Goal: Find specific page/section: Find specific page/section

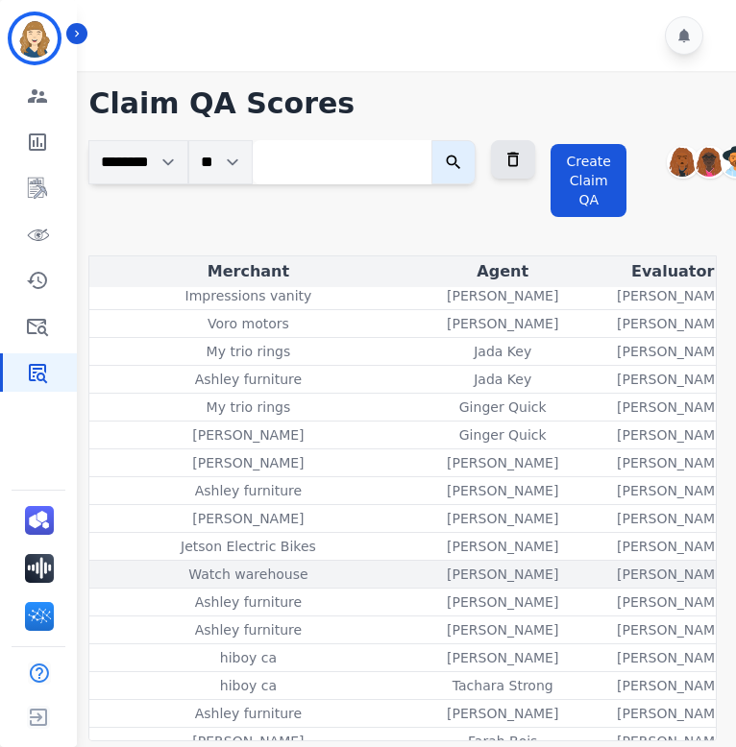
scroll to position [395, 301]
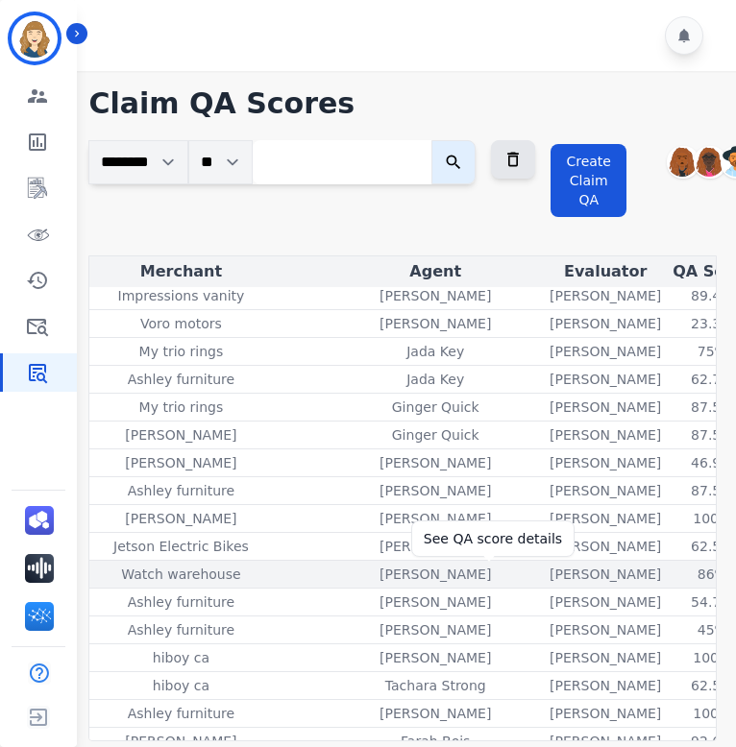
click at [669, 573] on div "86%" at bounding box center [712, 574] width 86 height 19
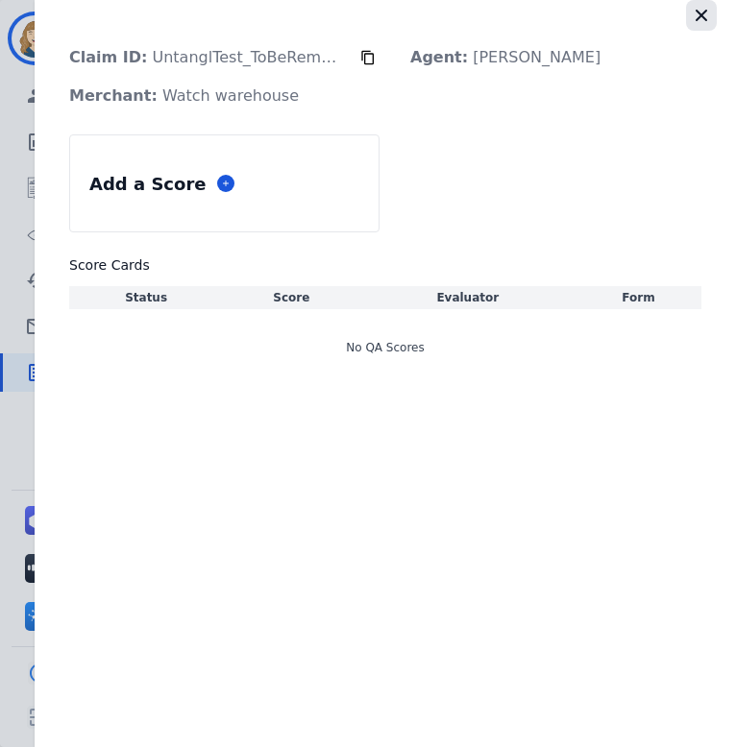
click at [702, 12] on icon "button" at bounding box center [702, 16] width 12 height 12
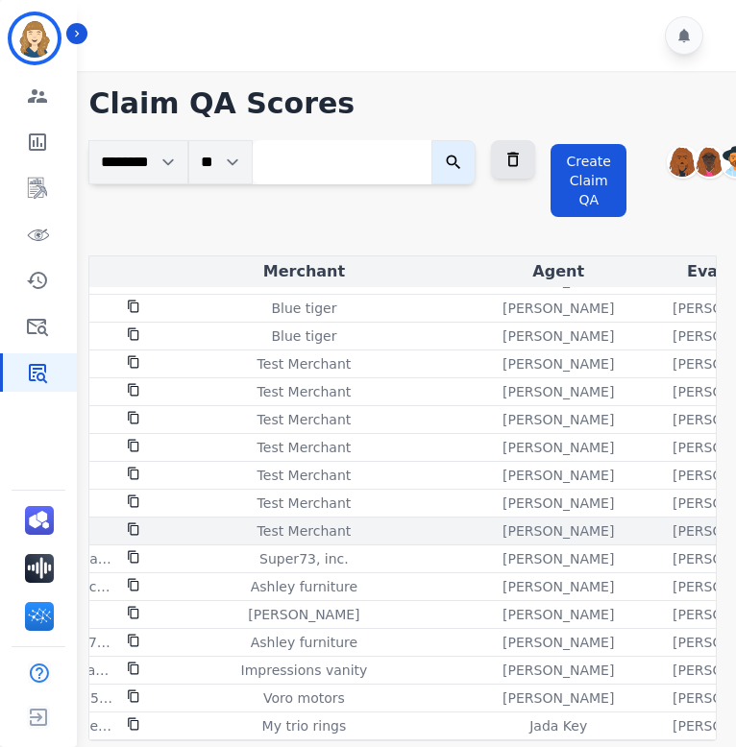
scroll to position [20, 301]
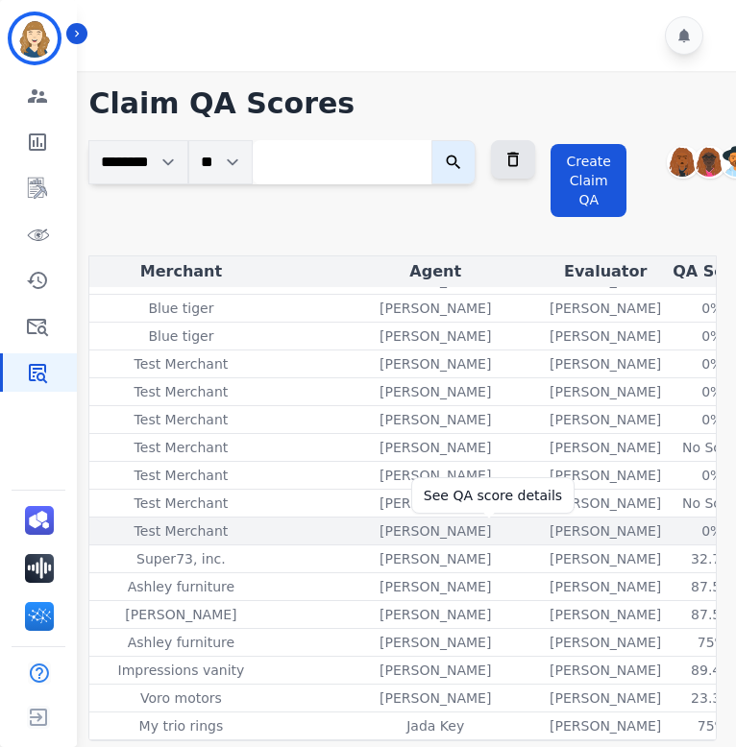
click at [669, 531] on div "0%" at bounding box center [712, 531] width 86 height 19
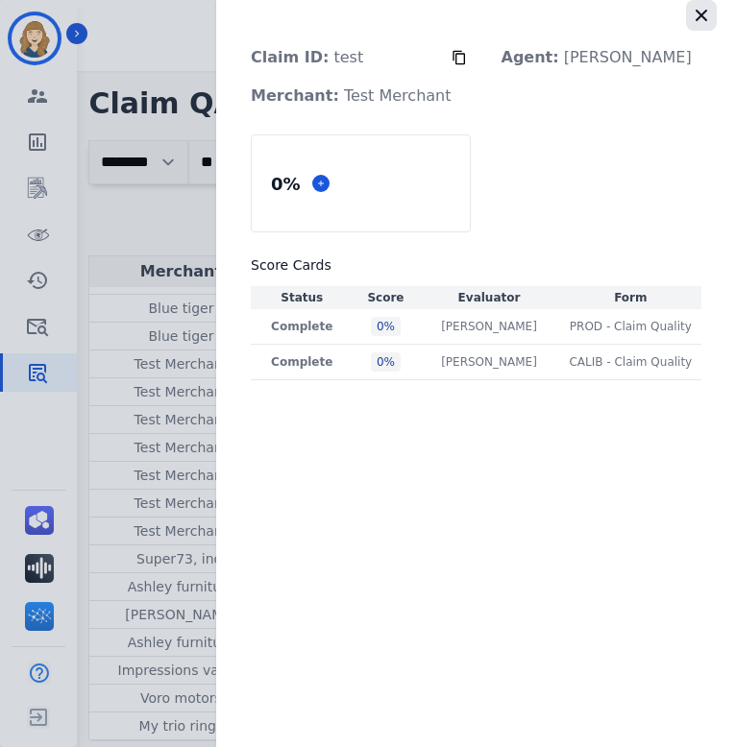
click at [701, 21] on icon "button" at bounding box center [701, 15] width 19 height 19
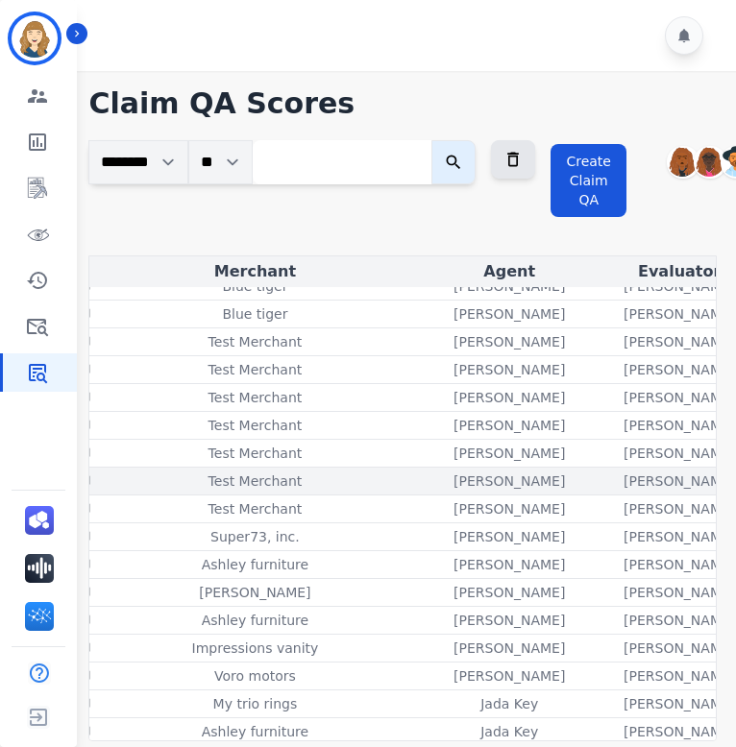
scroll to position [42, 301]
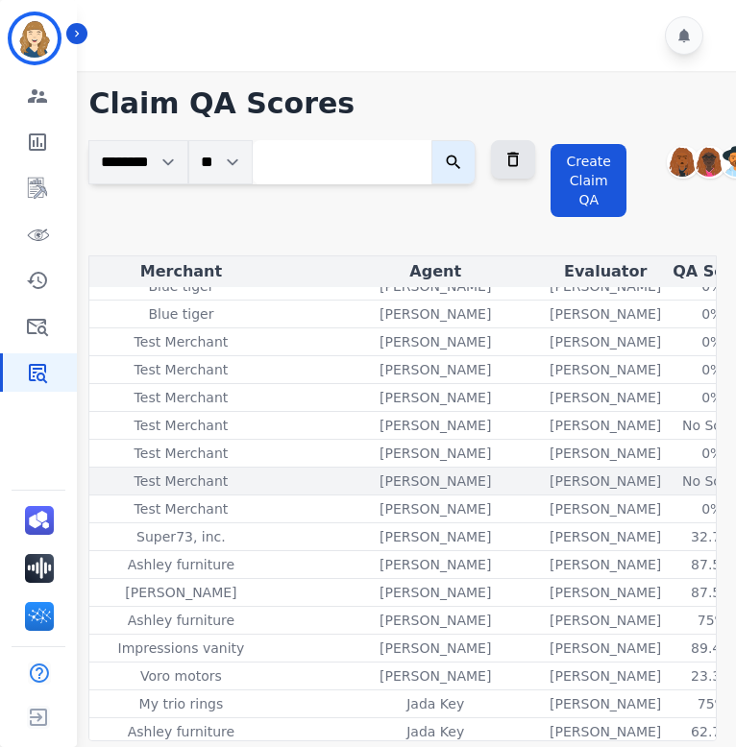
click at [669, 480] on div "No Score" at bounding box center [712, 481] width 86 height 19
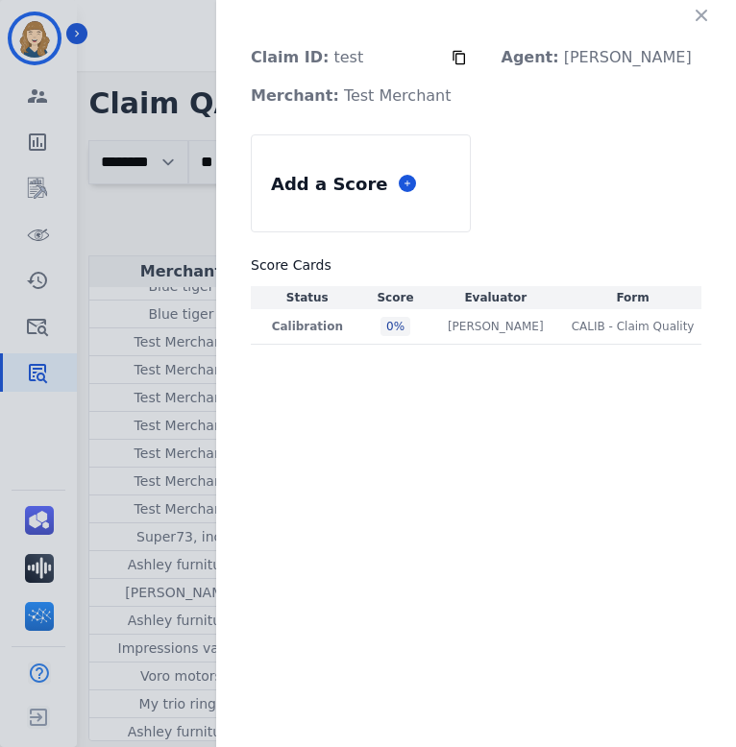
click at [702, 12] on icon "button" at bounding box center [702, 16] width 12 height 12
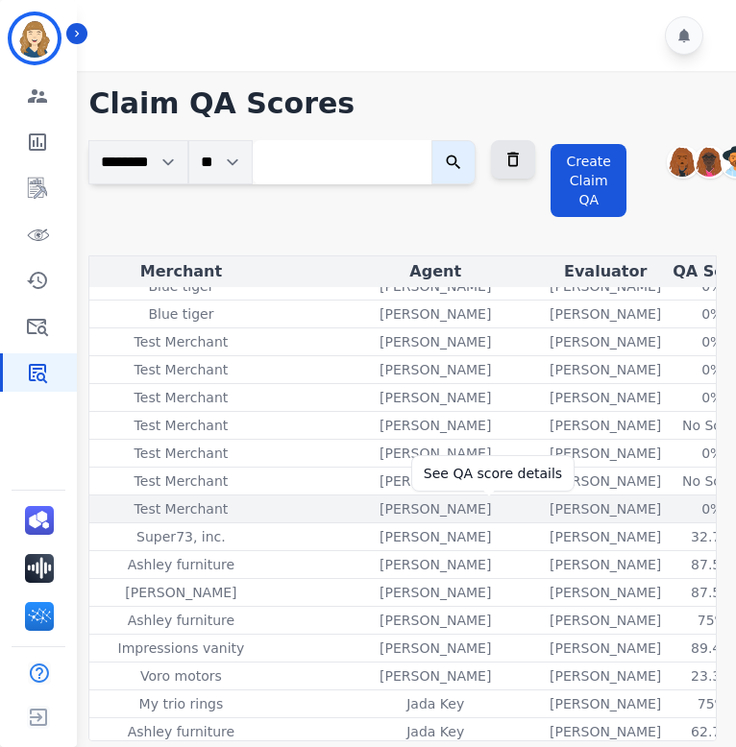
click at [669, 510] on div "0%" at bounding box center [712, 509] width 86 height 19
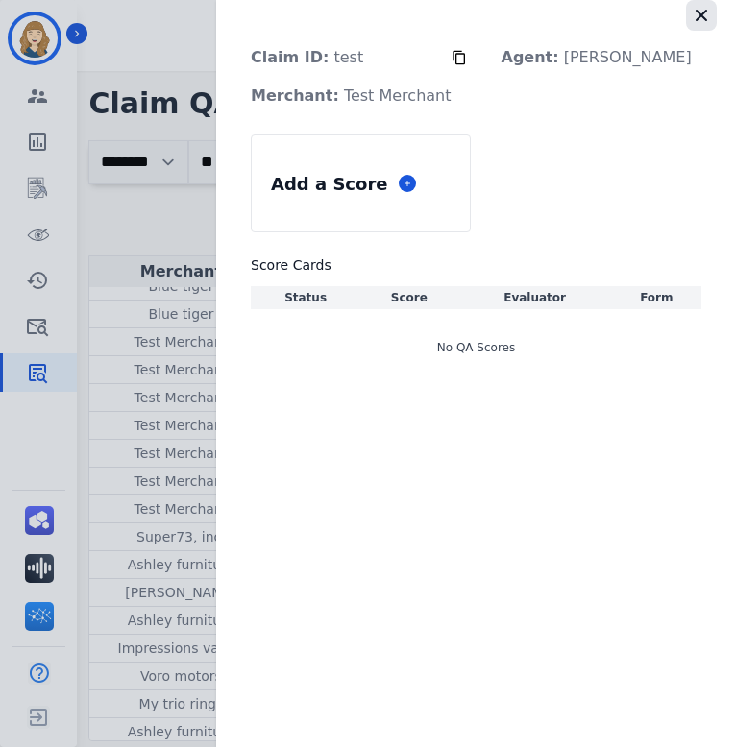
click at [700, 16] on icon "button" at bounding box center [702, 16] width 12 height 12
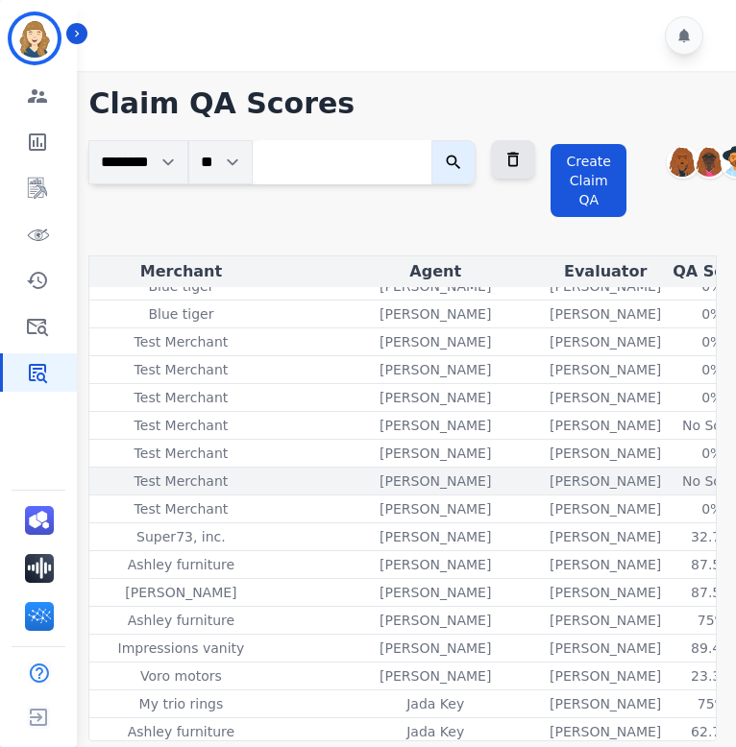
click at [669, 479] on div "No Score" at bounding box center [712, 481] width 86 height 19
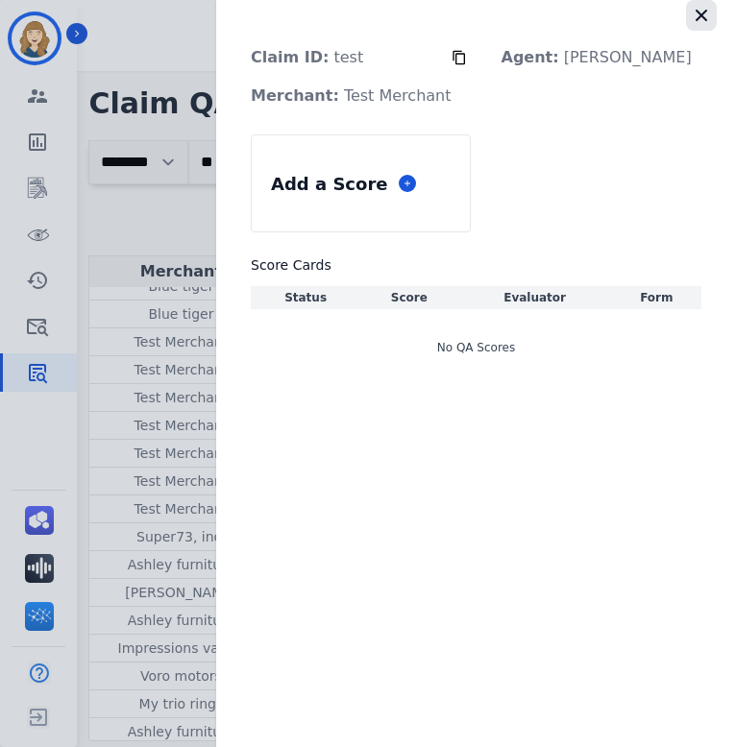
click at [700, 25] on button "button" at bounding box center [701, 15] width 31 height 31
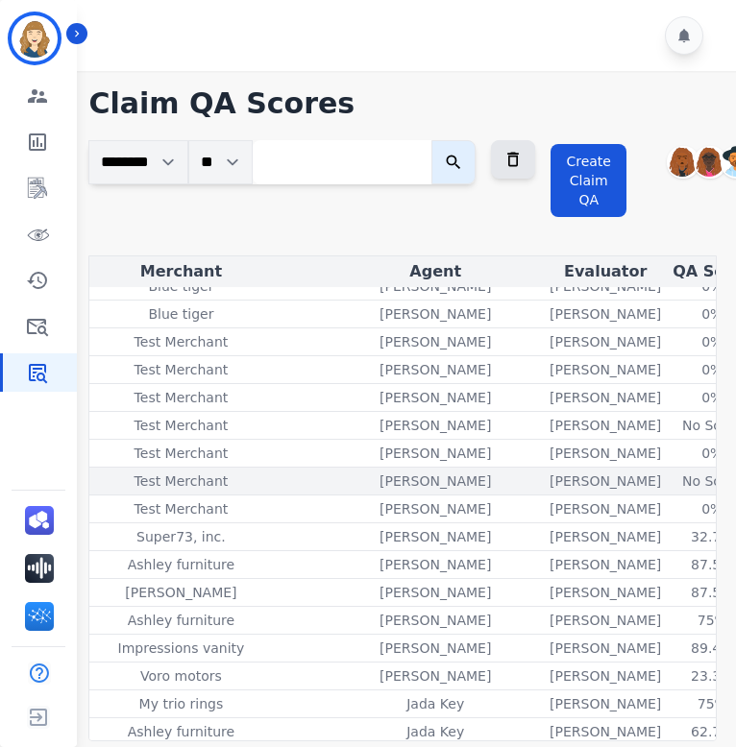
click at [669, 483] on div "No Score" at bounding box center [712, 481] width 86 height 19
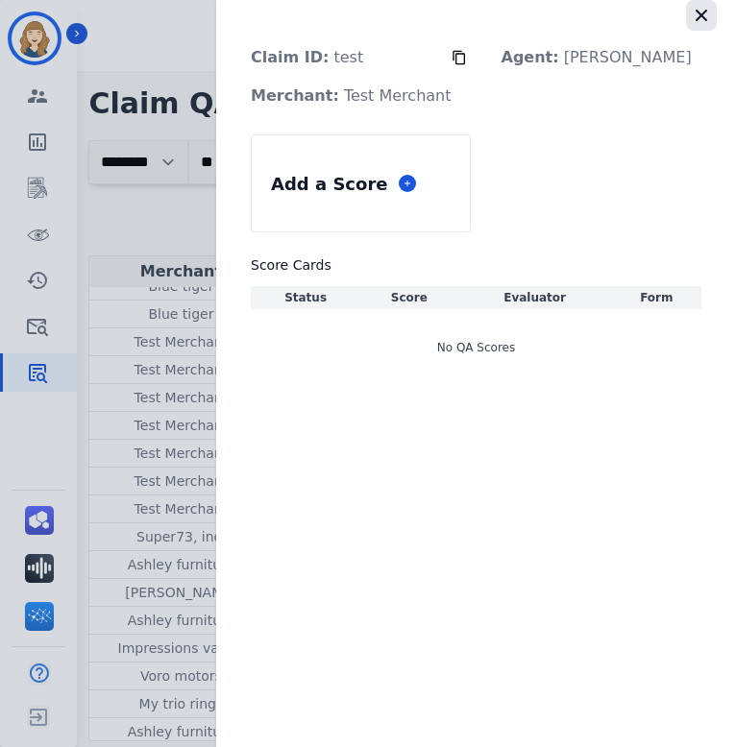
click at [707, 11] on icon "button" at bounding box center [701, 15] width 19 height 19
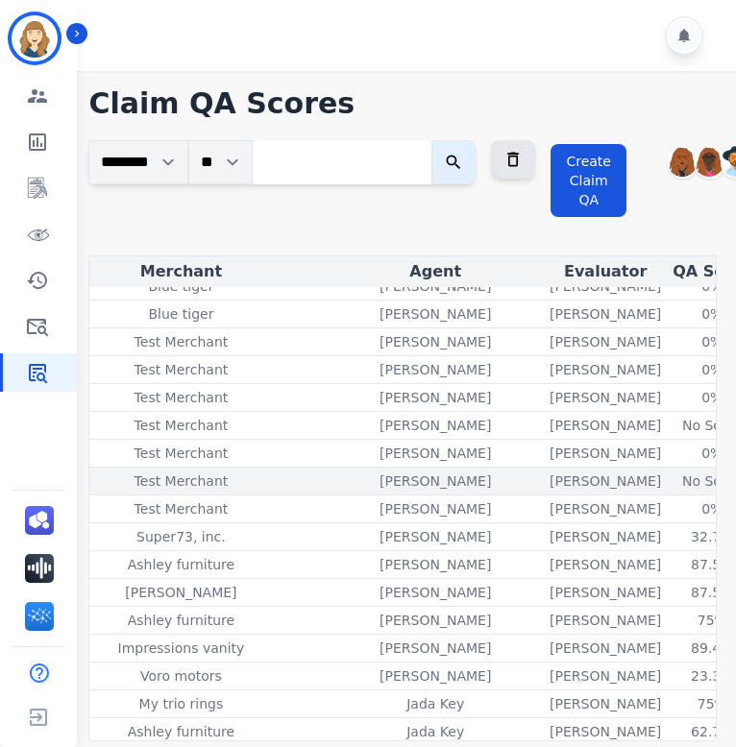
click at [669, 476] on div "No Score" at bounding box center [712, 481] width 86 height 19
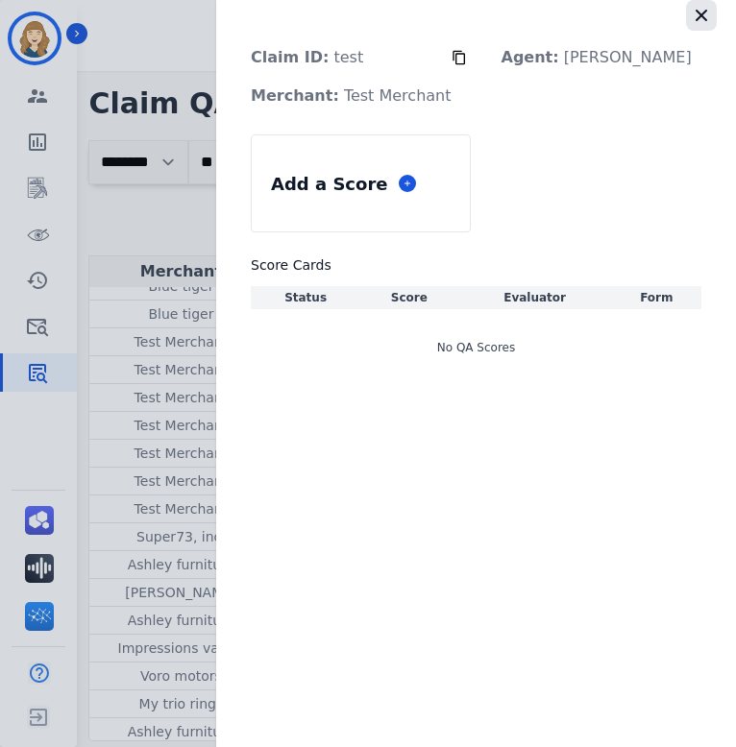
click at [704, 11] on icon "button" at bounding box center [702, 16] width 12 height 12
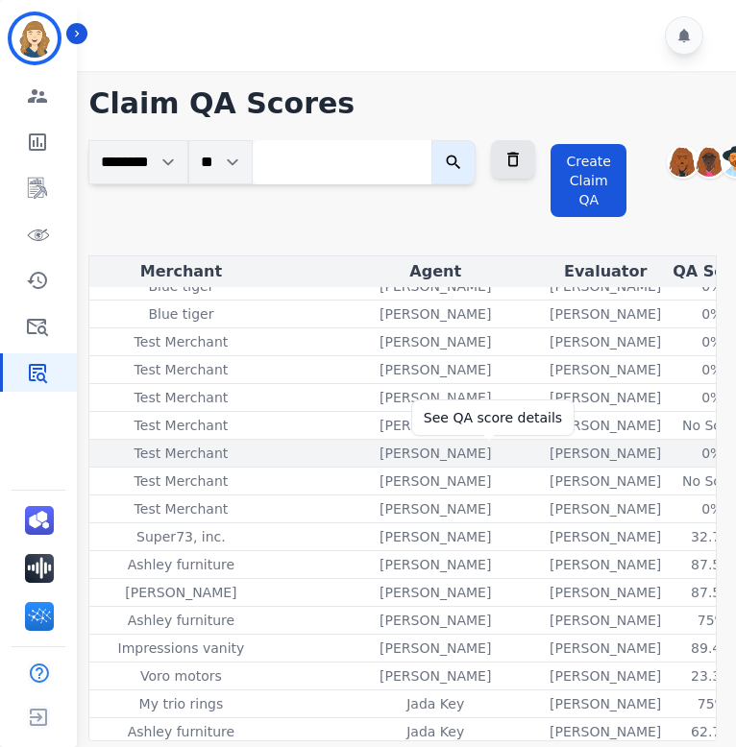
click at [669, 456] on div "0%" at bounding box center [712, 453] width 86 height 19
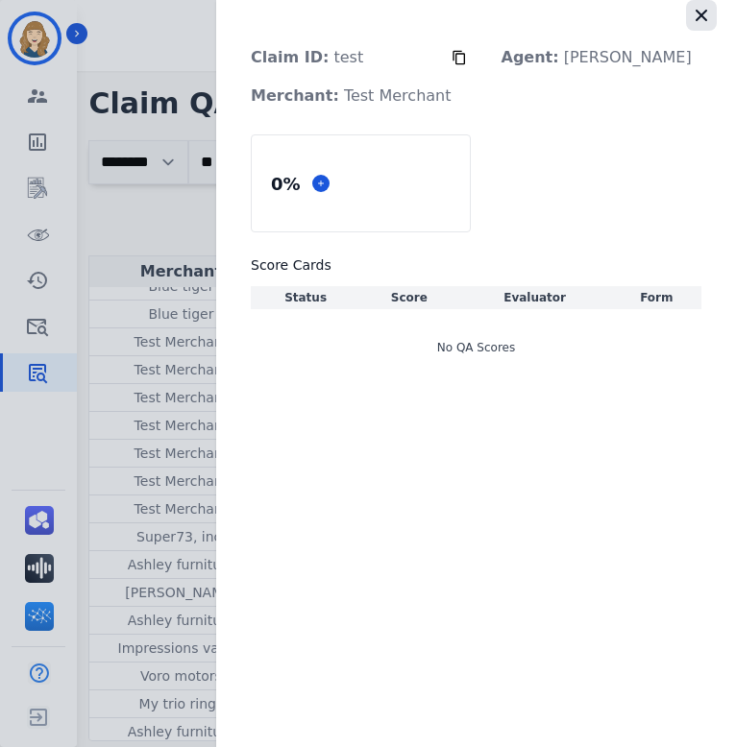
click at [705, 12] on icon "button" at bounding box center [702, 16] width 12 height 12
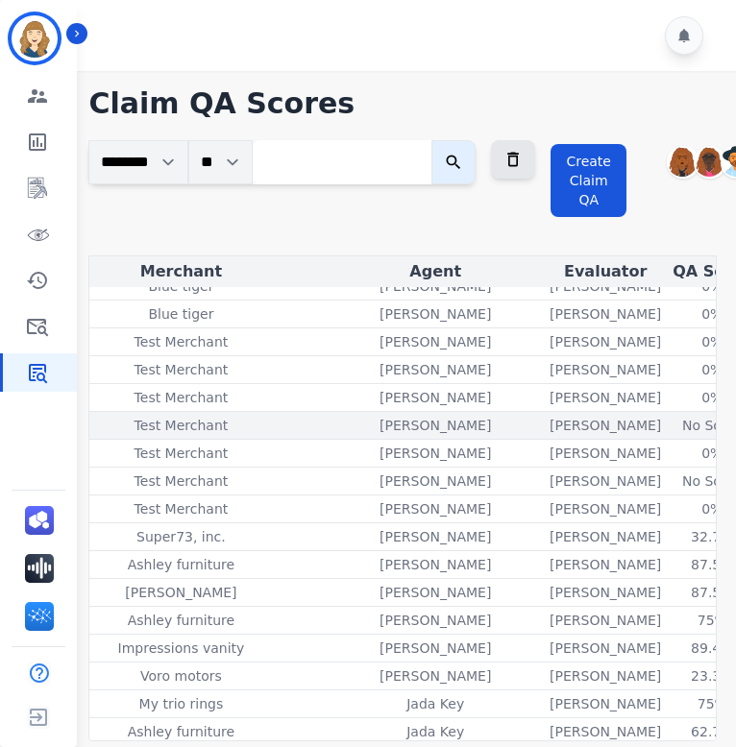
click at [669, 427] on div "No Score" at bounding box center [712, 425] width 86 height 19
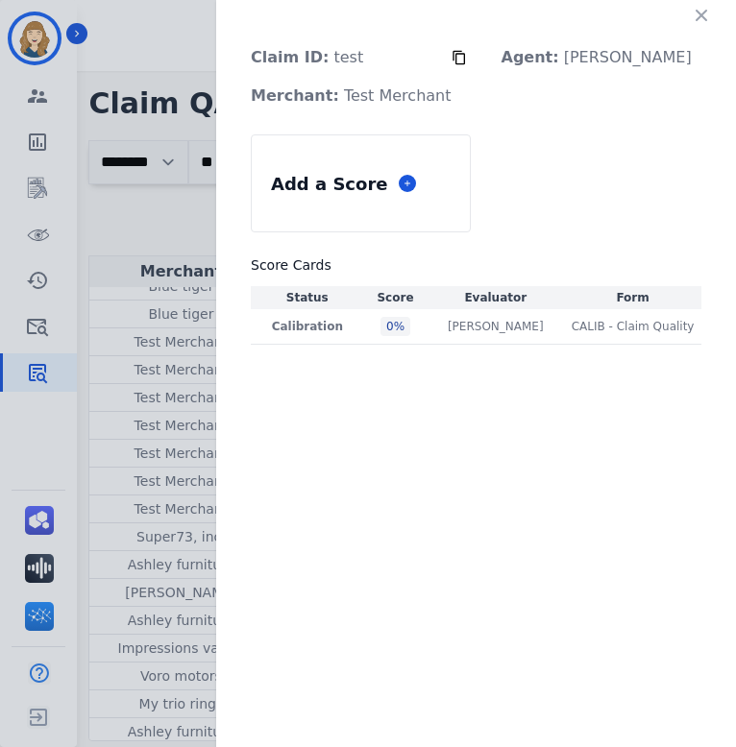
click at [698, 22] on icon "button" at bounding box center [701, 15] width 19 height 19
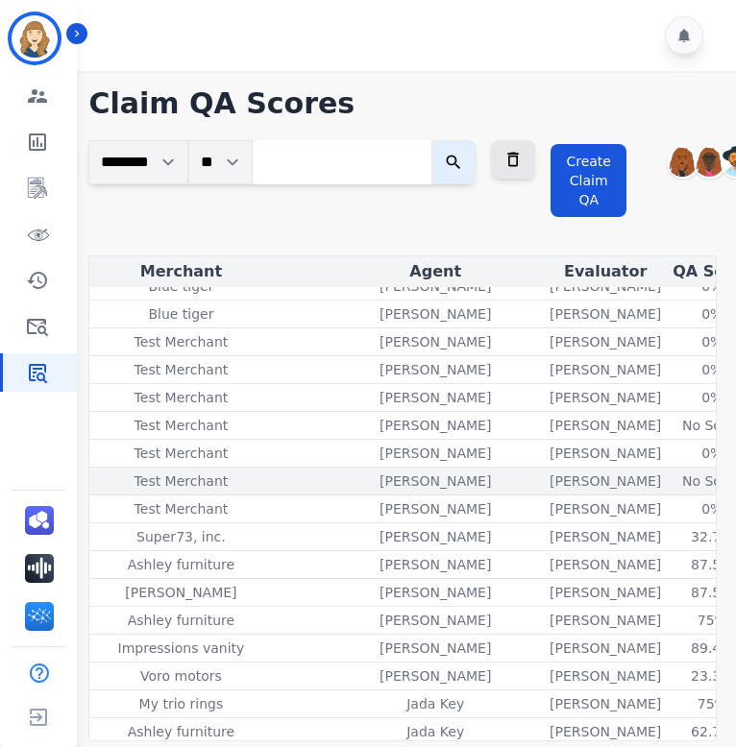
click at [669, 481] on div "No Score" at bounding box center [712, 481] width 86 height 19
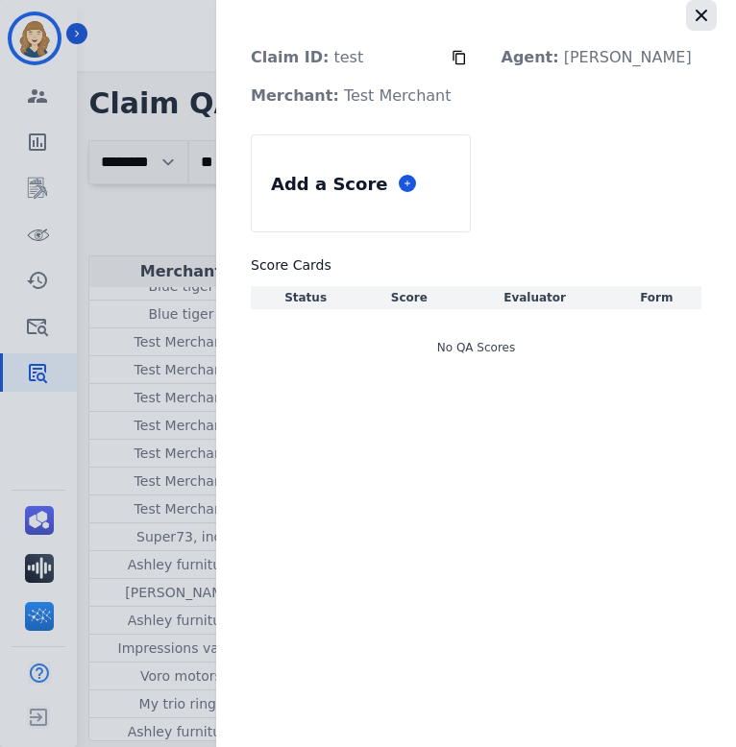
click at [703, 17] on icon "button" at bounding box center [702, 16] width 12 height 12
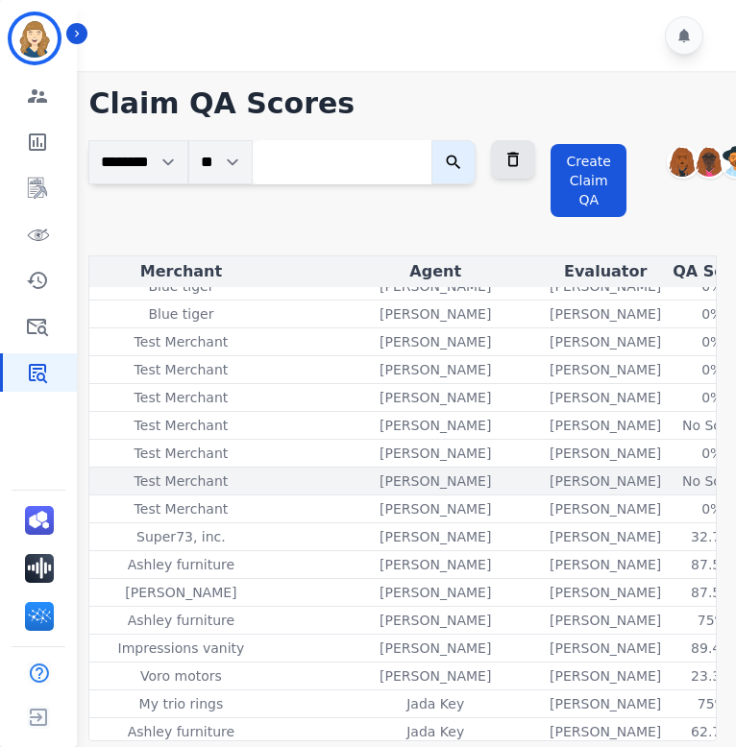
click at [669, 482] on div "No Score" at bounding box center [712, 481] width 86 height 19
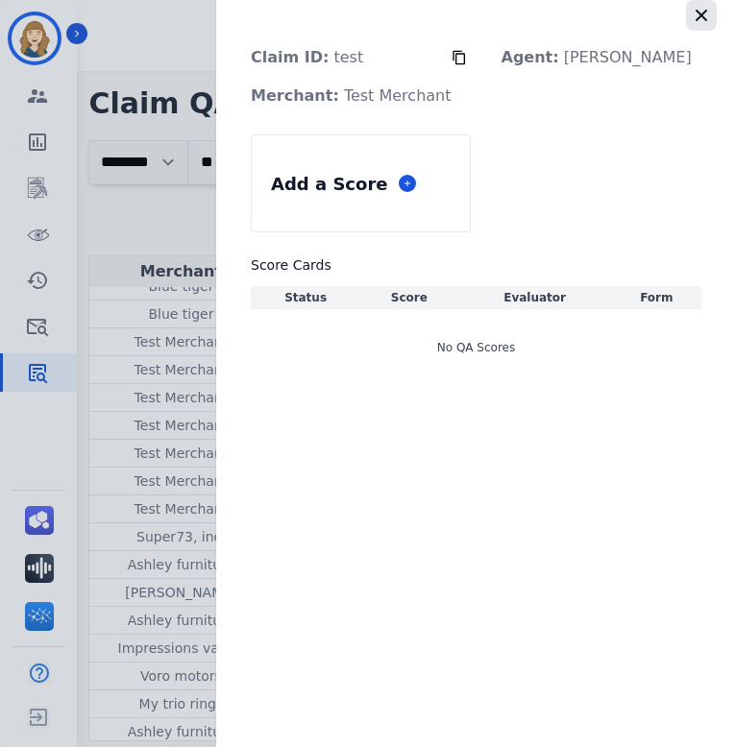
click at [707, 10] on icon "button" at bounding box center [701, 15] width 19 height 19
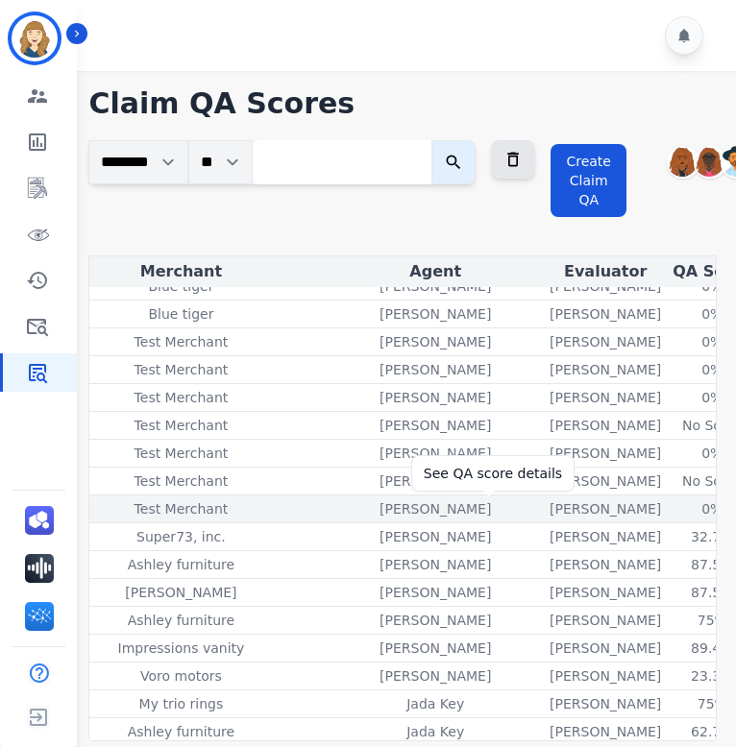
click at [669, 513] on div "0%" at bounding box center [712, 509] width 86 height 19
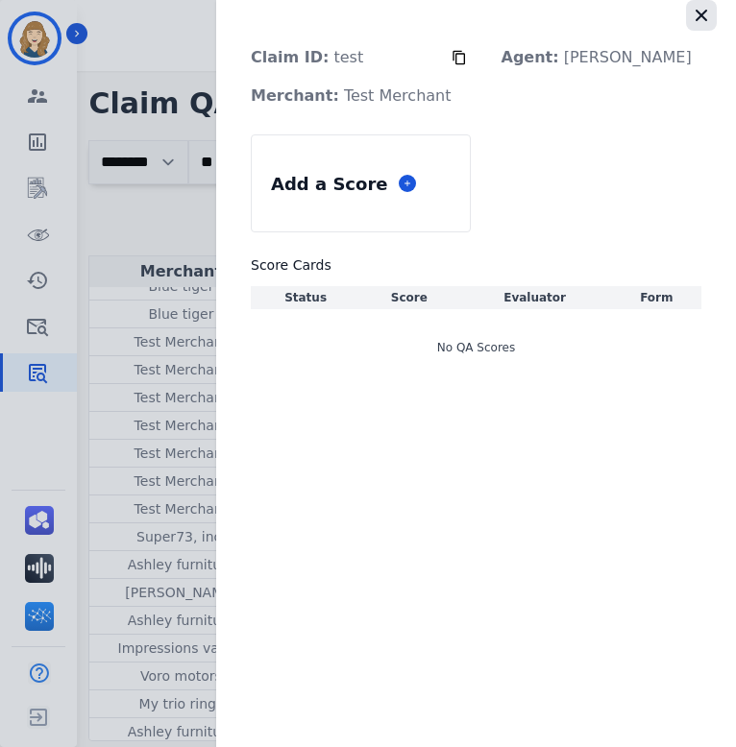
click at [696, 19] on icon "button" at bounding box center [702, 16] width 12 height 12
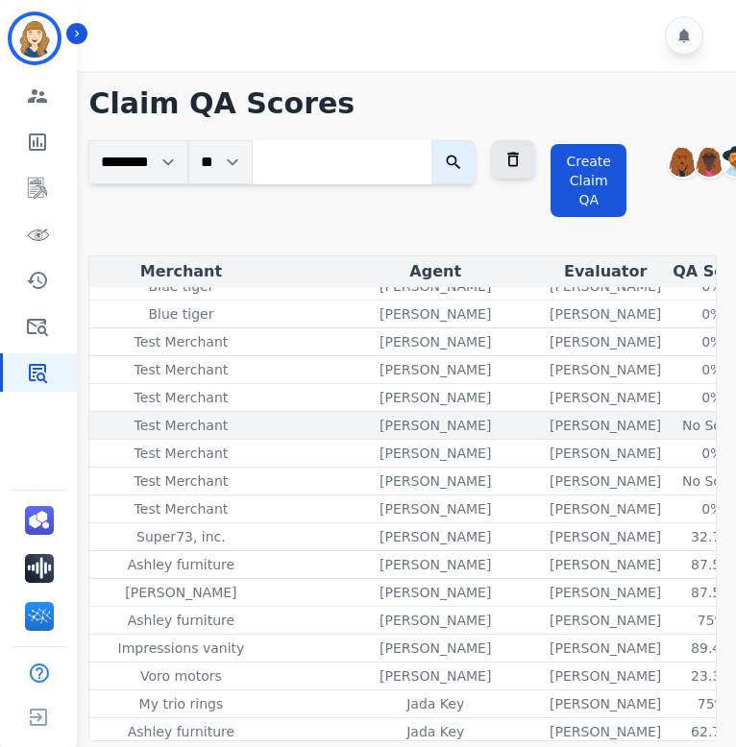
click at [669, 428] on div "No Score" at bounding box center [712, 425] width 86 height 19
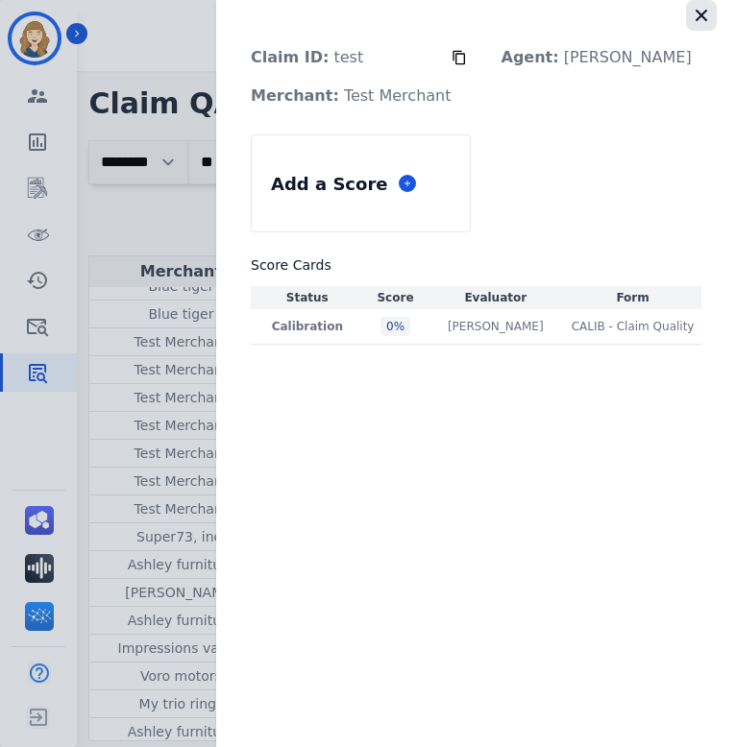
click at [708, 11] on icon "button" at bounding box center [701, 15] width 19 height 19
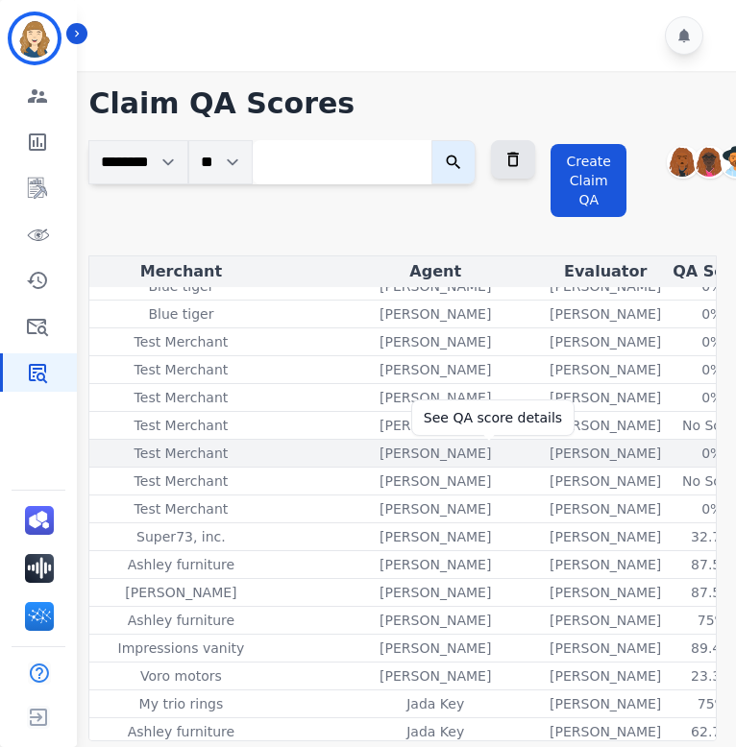
click at [669, 455] on div "0%" at bounding box center [712, 453] width 86 height 19
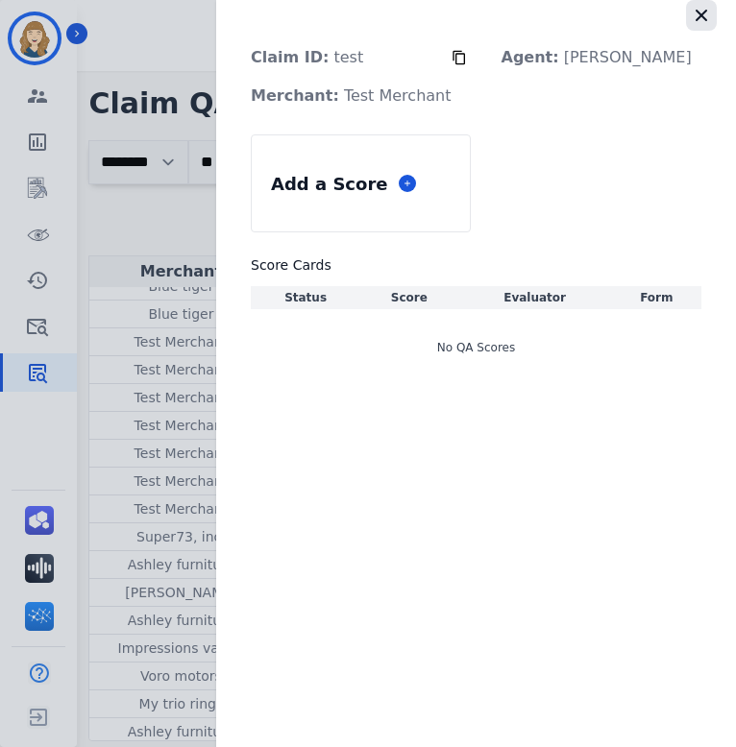
click at [696, 25] on button "button" at bounding box center [701, 15] width 31 height 31
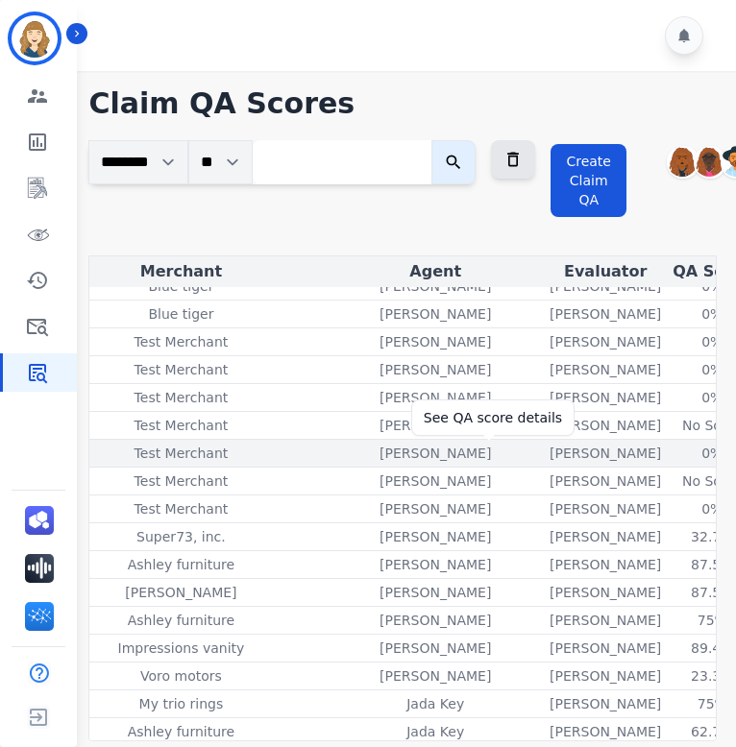
click at [669, 453] on div "0%" at bounding box center [712, 453] width 86 height 19
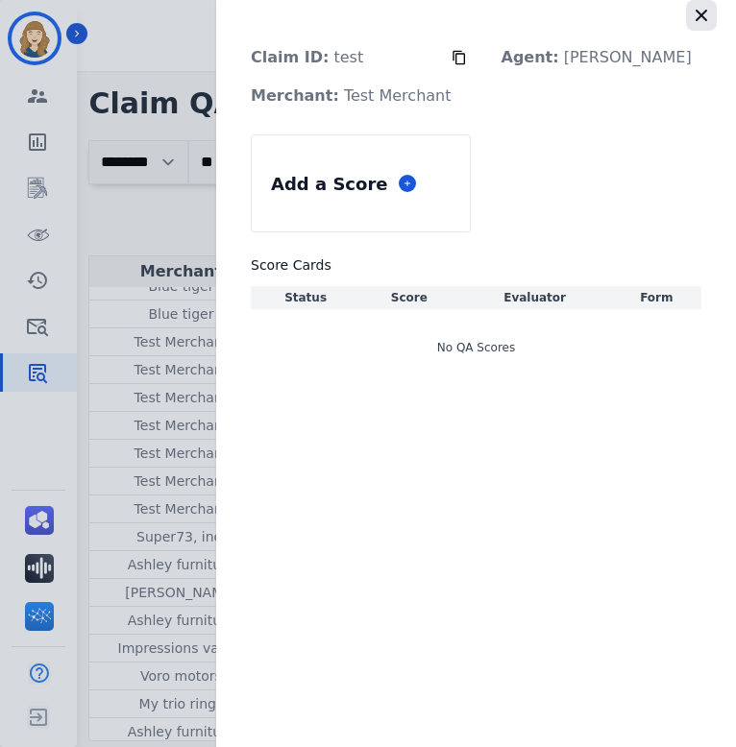
click at [709, 13] on icon "button" at bounding box center [701, 15] width 19 height 19
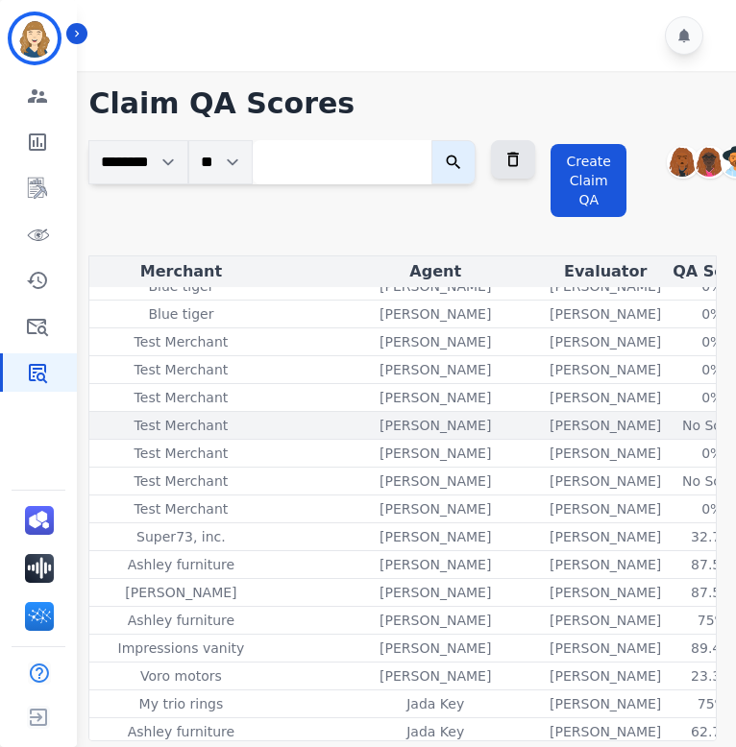
click at [669, 428] on div "No Score" at bounding box center [712, 425] width 86 height 19
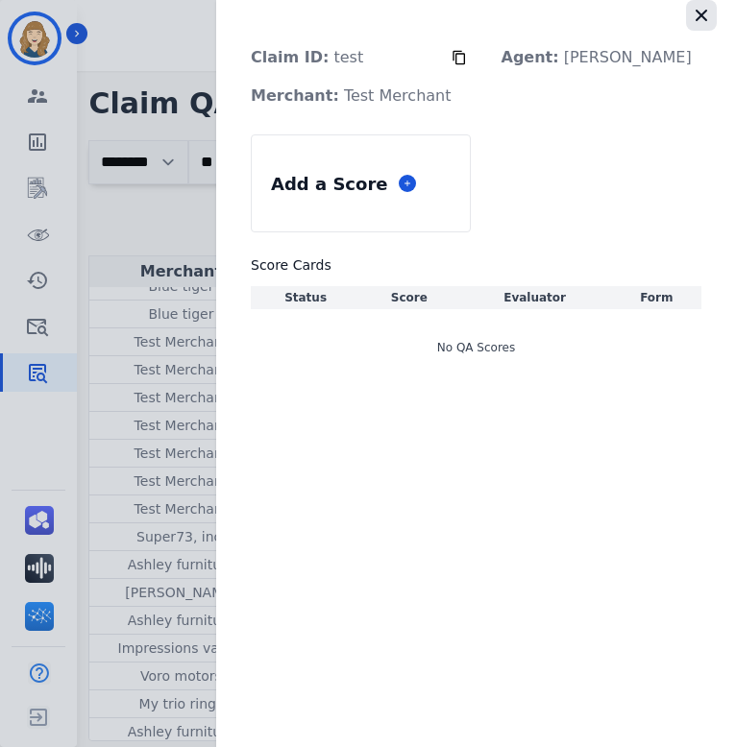
click at [701, 11] on icon "button" at bounding box center [701, 15] width 19 height 19
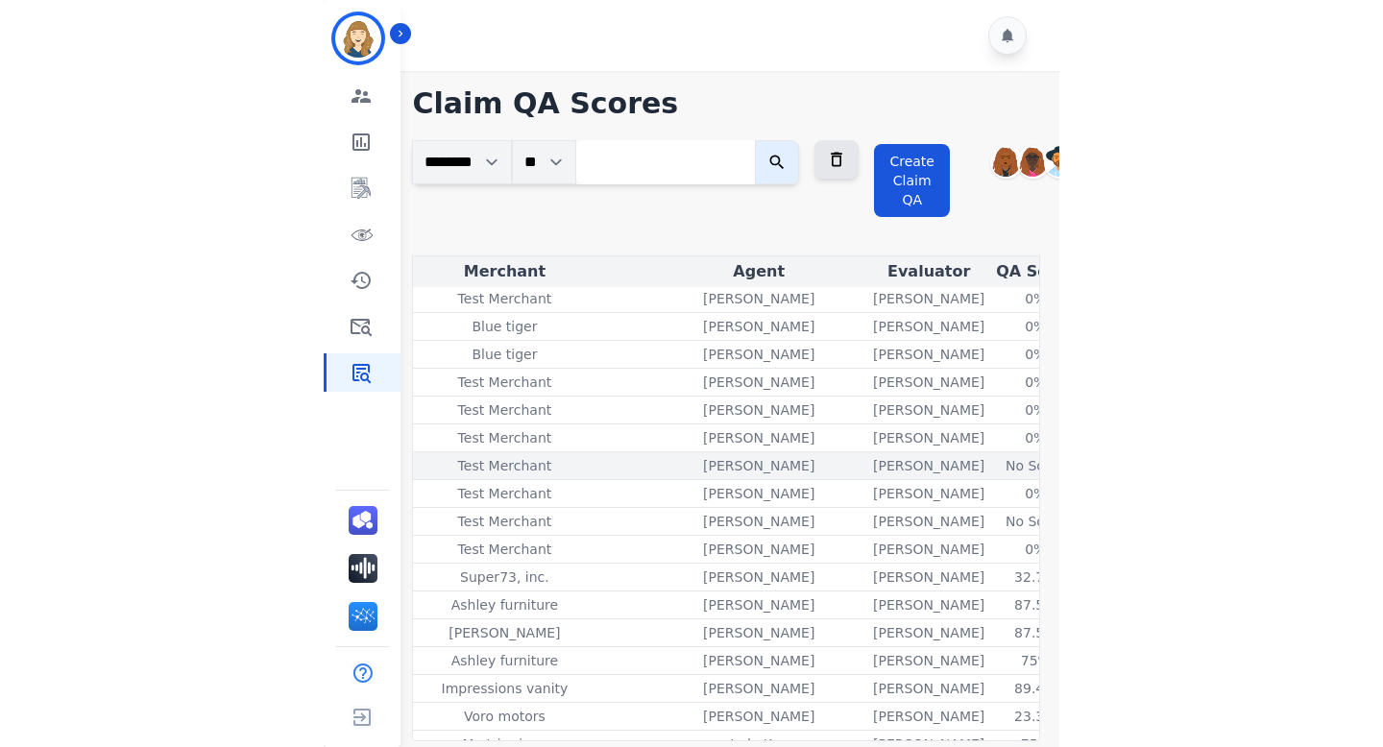
scroll to position [0, 301]
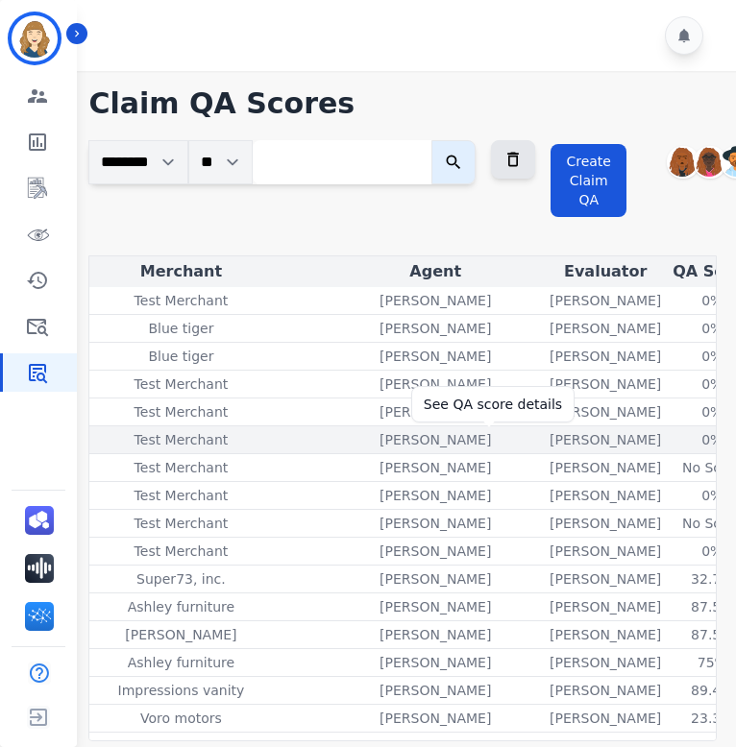
click at [669, 441] on div "0%" at bounding box center [712, 439] width 86 height 19
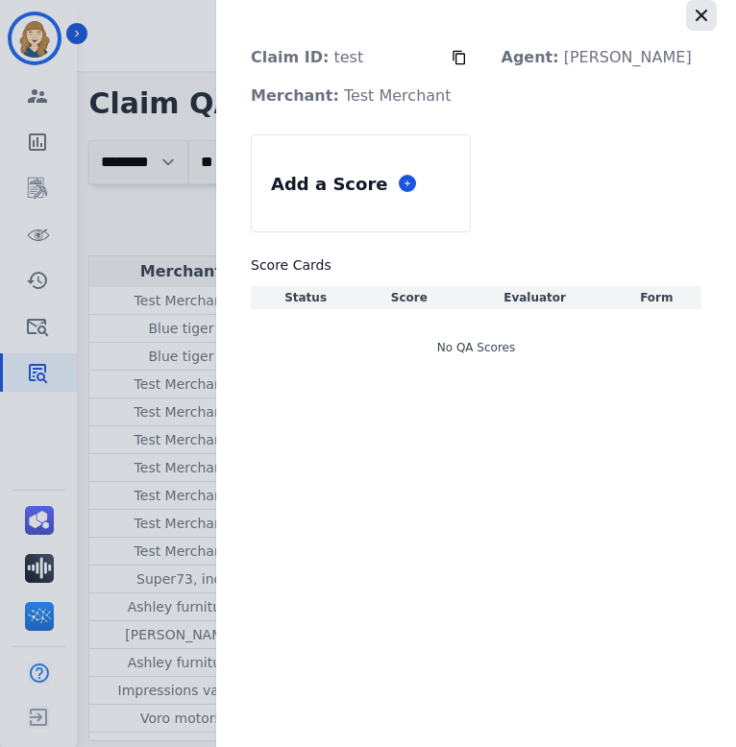
click at [700, 8] on icon "button" at bounding box center [701, 15] width 19 height 19
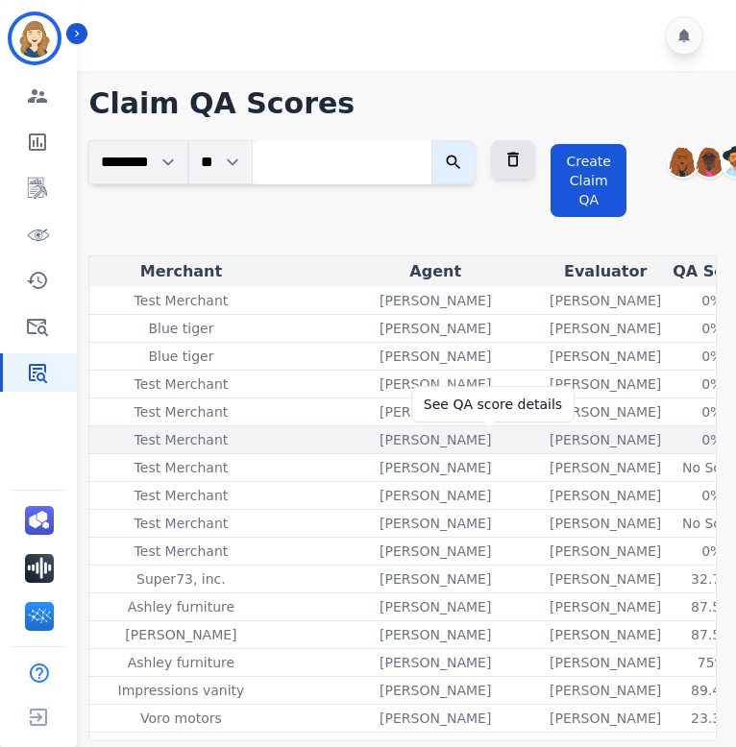
click at [669, 438] on div "0%" at bounding box center [712, 439] width 86 height 19
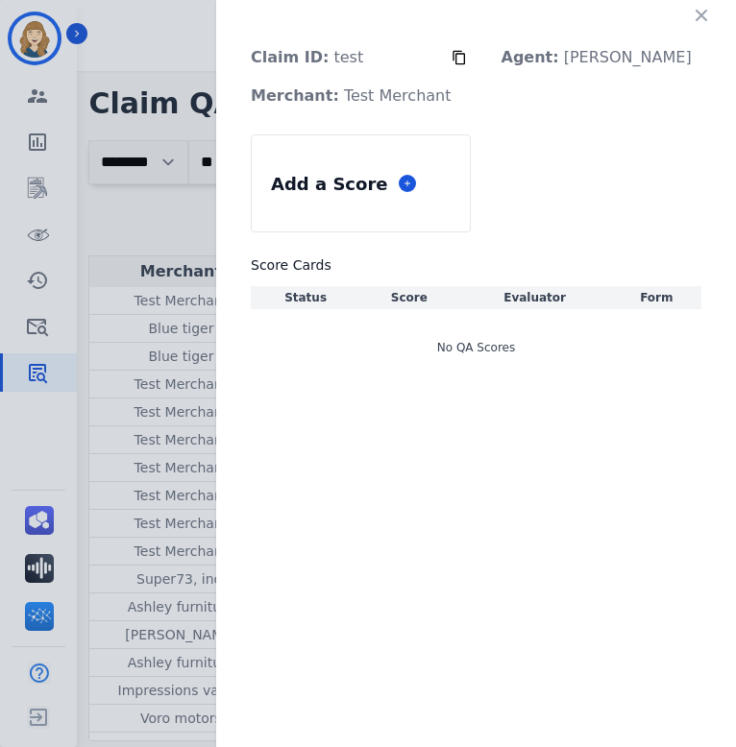
click at [699, 17] on icon "button" at bounding box center [702, 16] width 12 height 12
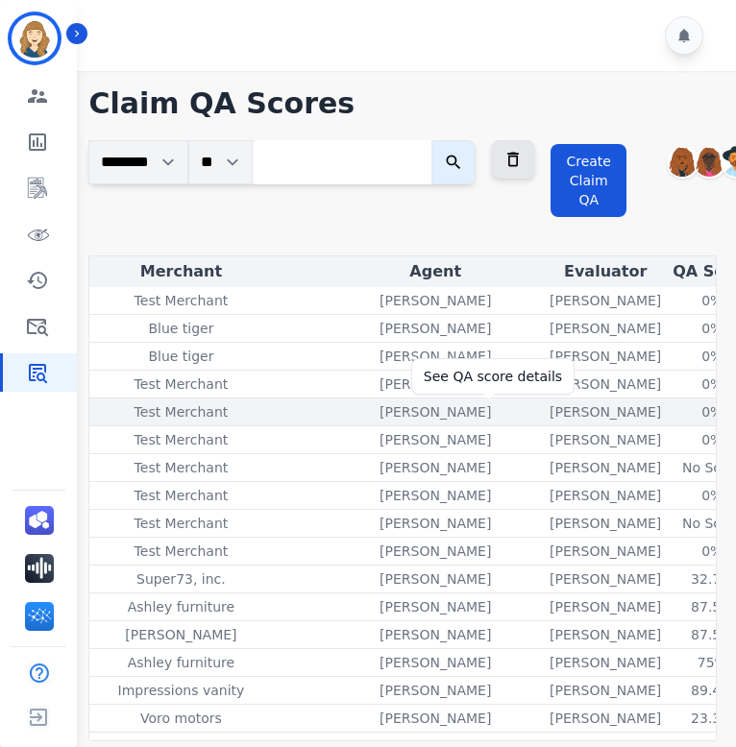
click at [669, 411] on div "0%" at bounding box center [712, 412] width 86 height 19
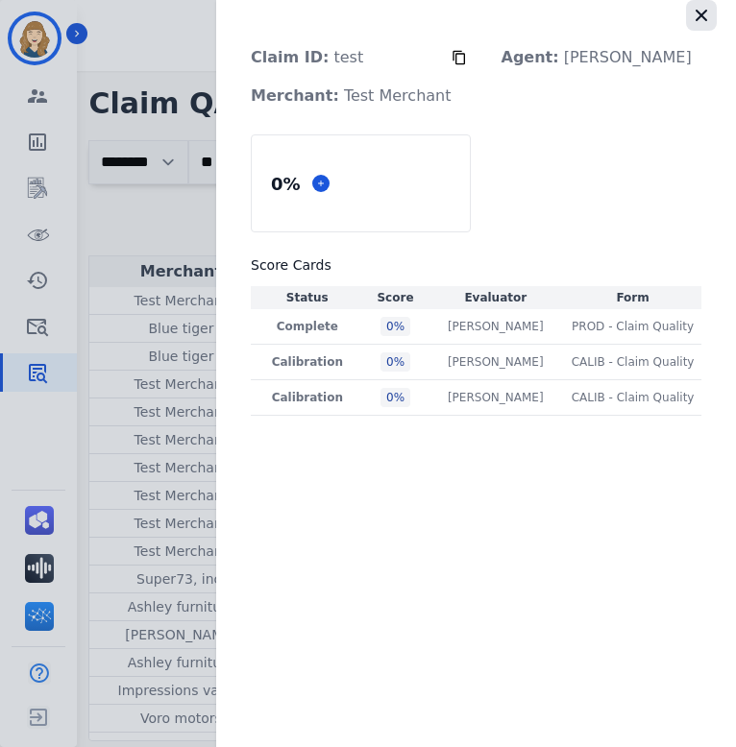
click at [698, 16] on icon "button" at bounding box center [701, 15] width 19 height 19
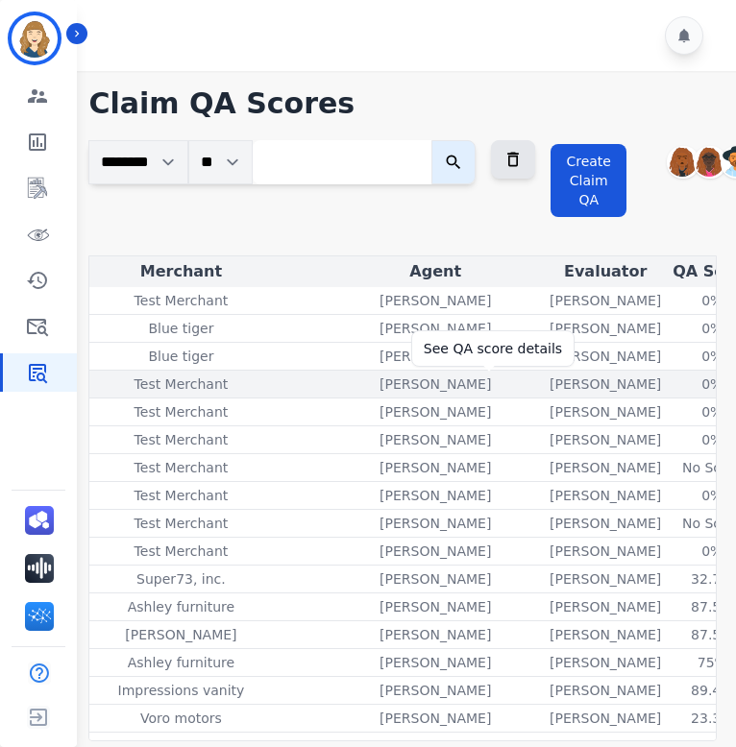
click at [669, 376] on div "0%" at bounding box center [712, 384] width 86 height 19
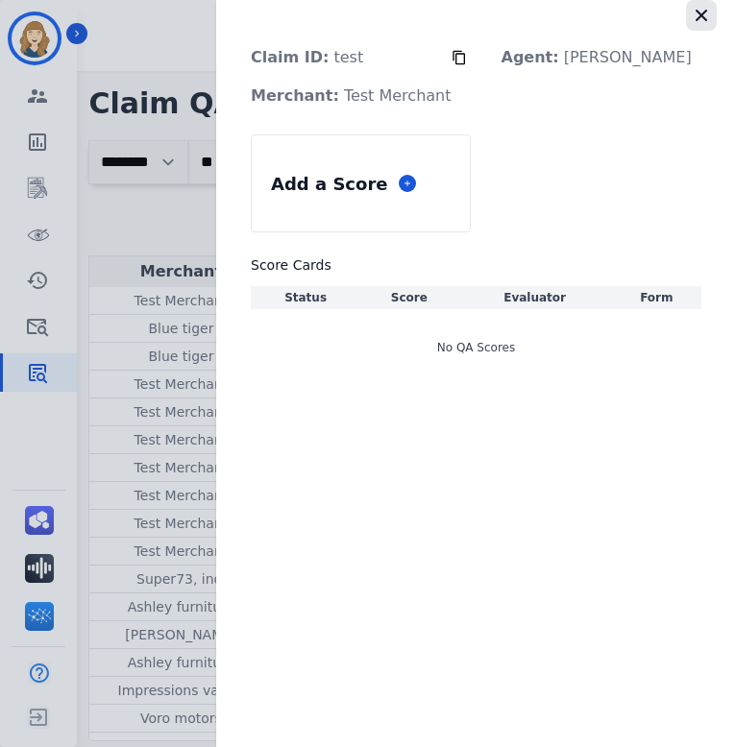
click at [707, 17] on icon "button" at bounding box center [701, 15] width 19 height 19
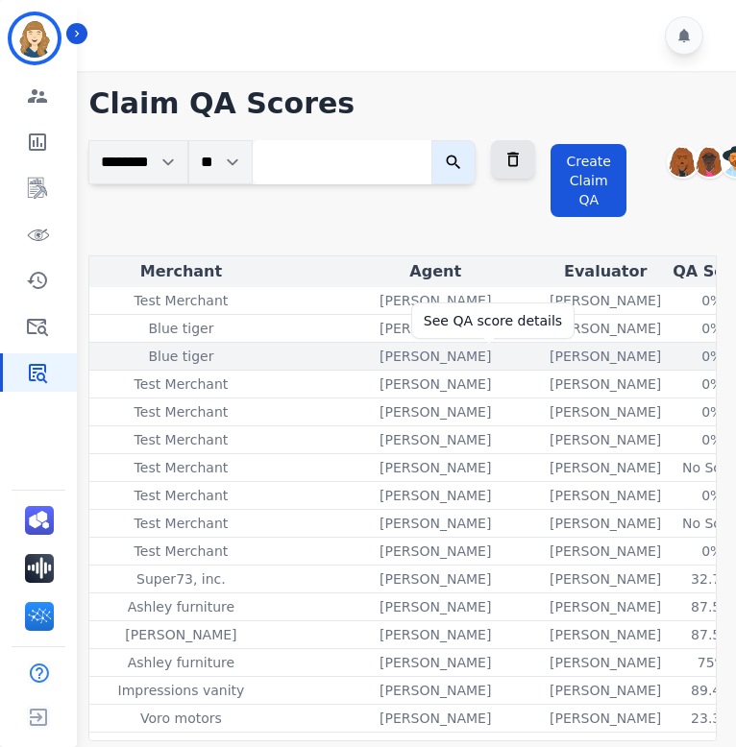
click at [669, 354] on div "0%" at bounding box center [712, 356] width 86 height 19
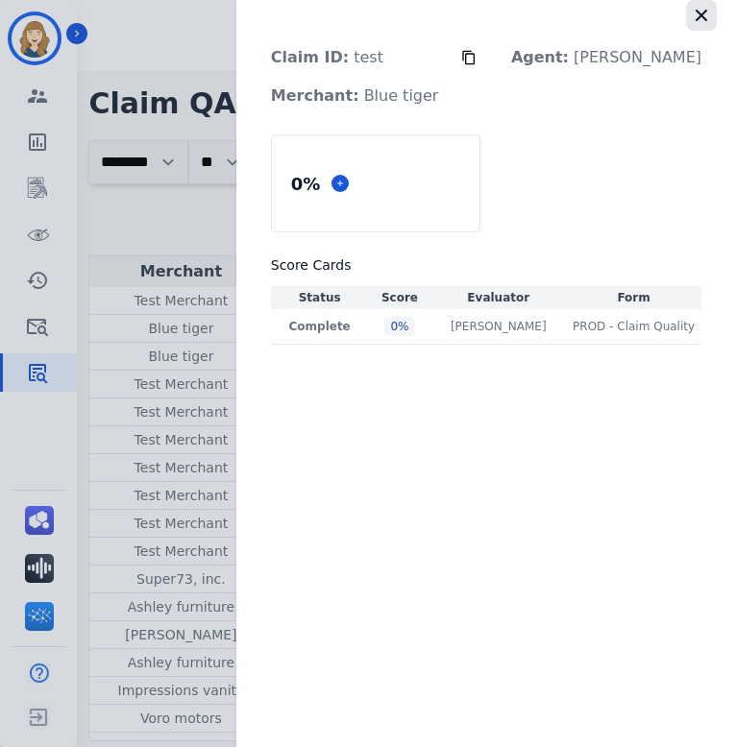
click at [698, 21] on icon "button" at bounding box center [701, 15] width 19 height 19
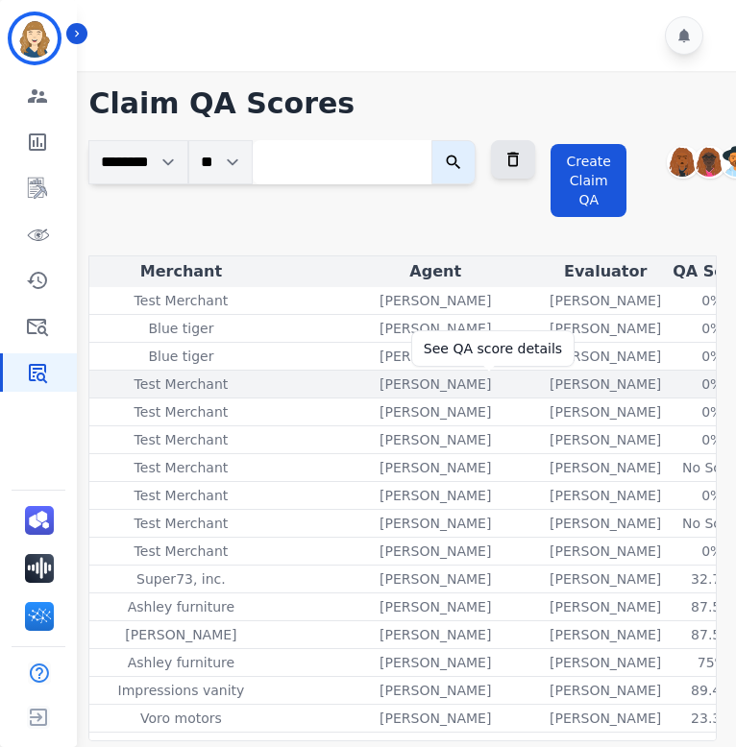
click at [669, 387] on div "0%" at bounding box center [712, 384] width 86 height 19
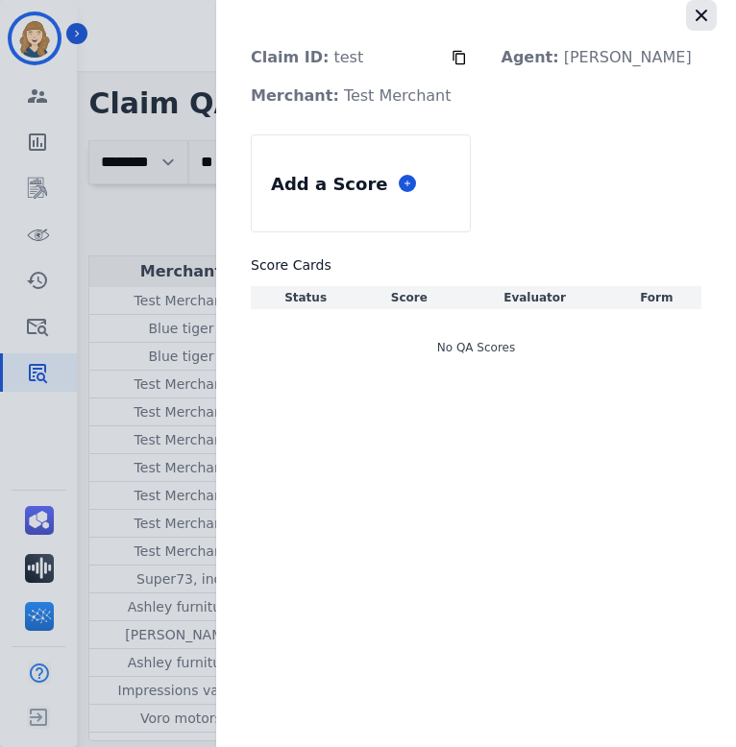
click at [700, 17] on icon "button" at bounding box center [701, 15] width 19 height 19
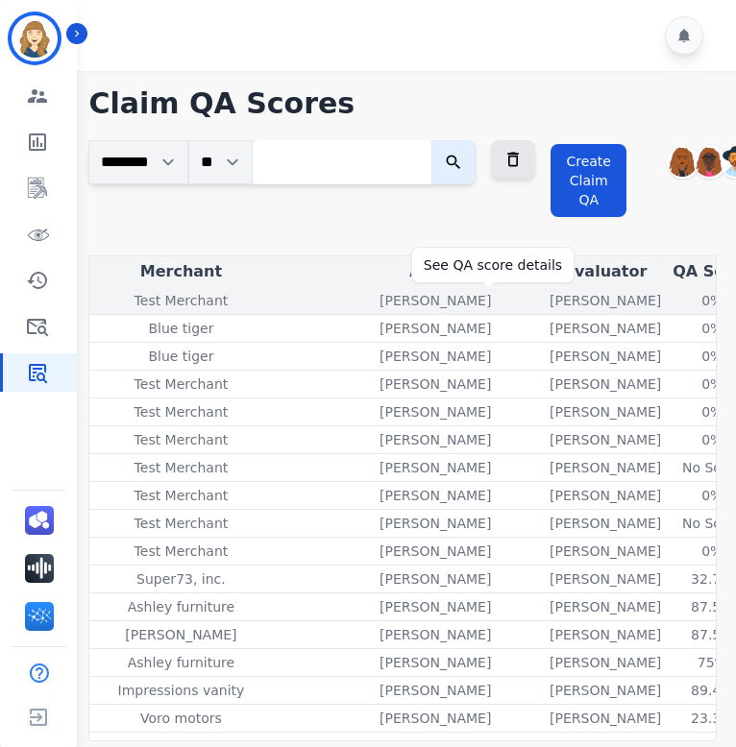
click at [669, 305] on div "0%" at bounding box center [712, 300] width 86 height 19
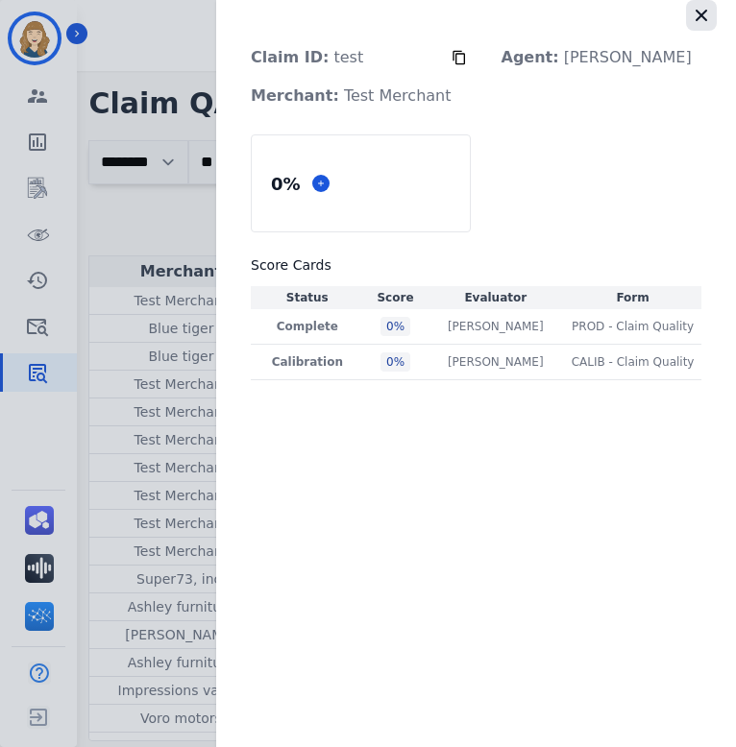
click at [708, 19] on icon "button" at bounding box center [701, 15] width 19 height 19
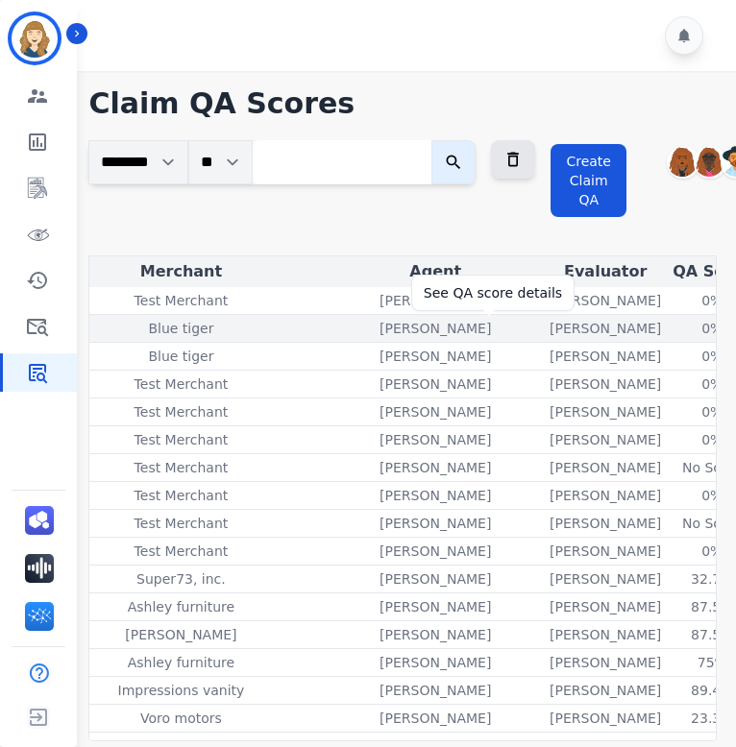
click at [669, 325] on div "0%" at bounding box center [712, 328] width 86 height 19
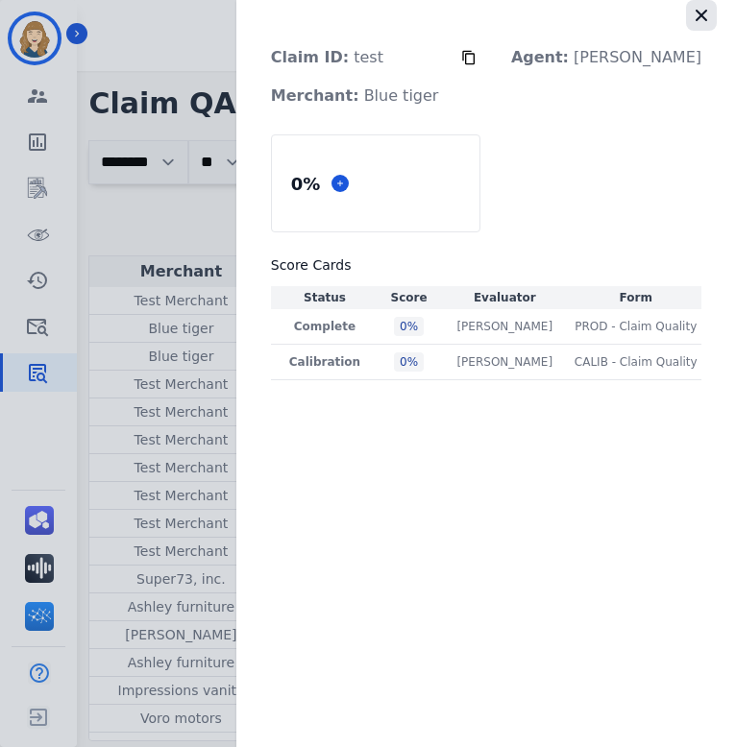
click at [708, 9] on icon "button" at bounding box center [701, 15] width 19 height 19
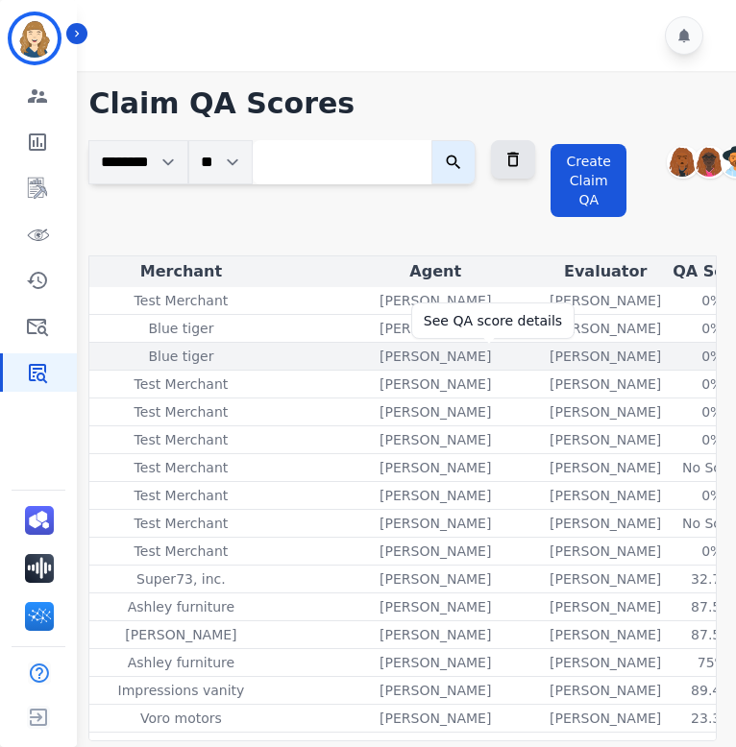
click at [669, 357] on div "0%" at bounding box center [712, 356] width 86 height 19
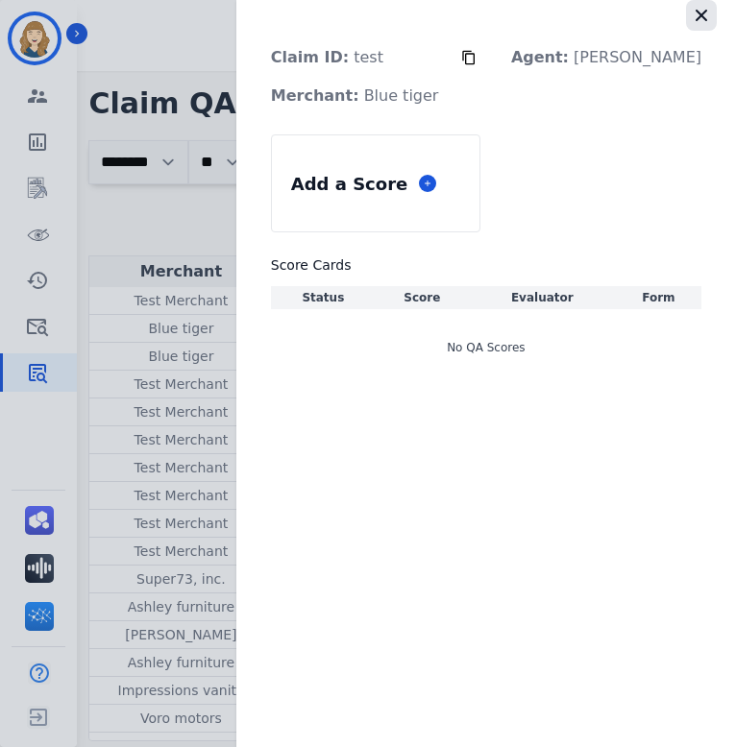
click at [702, 17] on icon "button" at bounding box center [701, 15] width 19 height 19
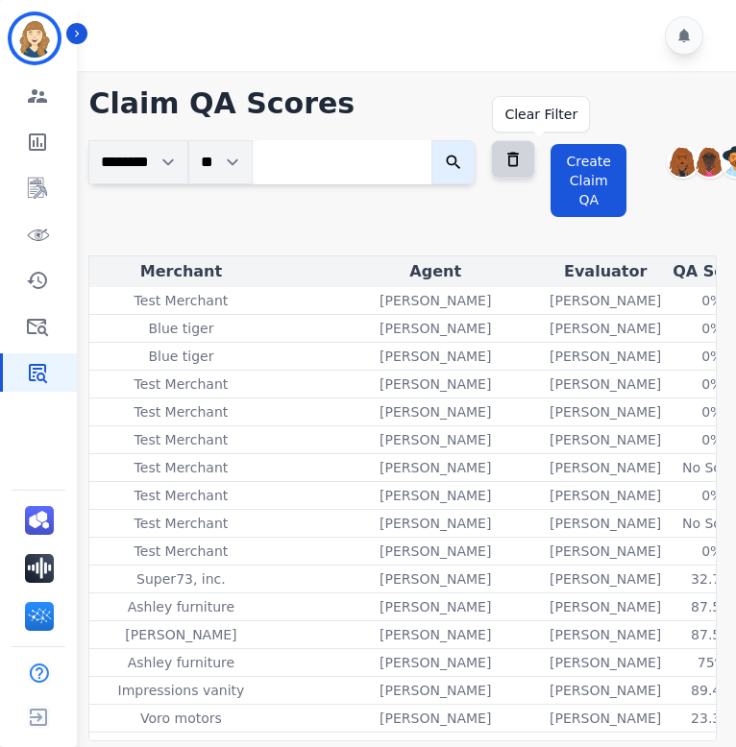
click at [523, 155] on icon at bounding box center [512, 159] width 19 height 19
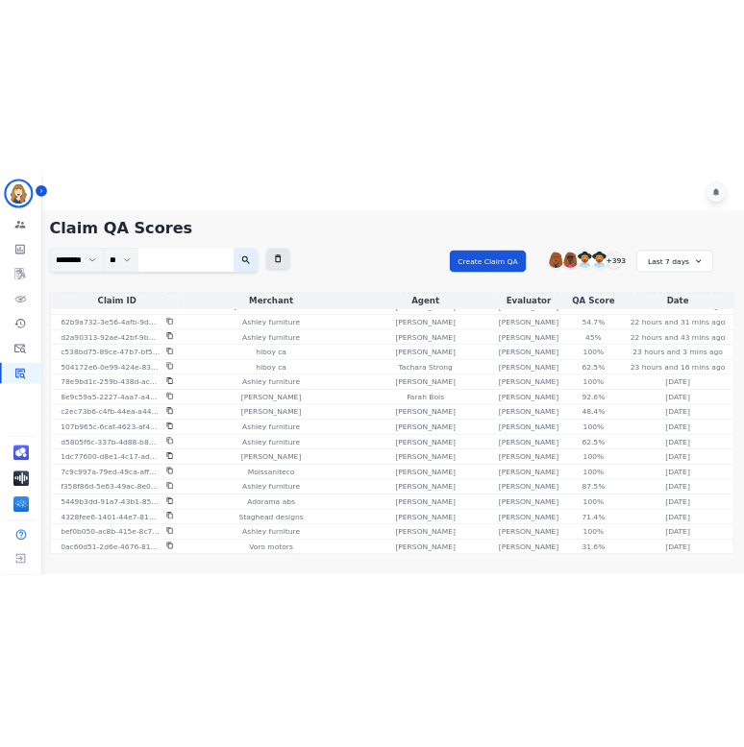
scroll to position [0, 0]
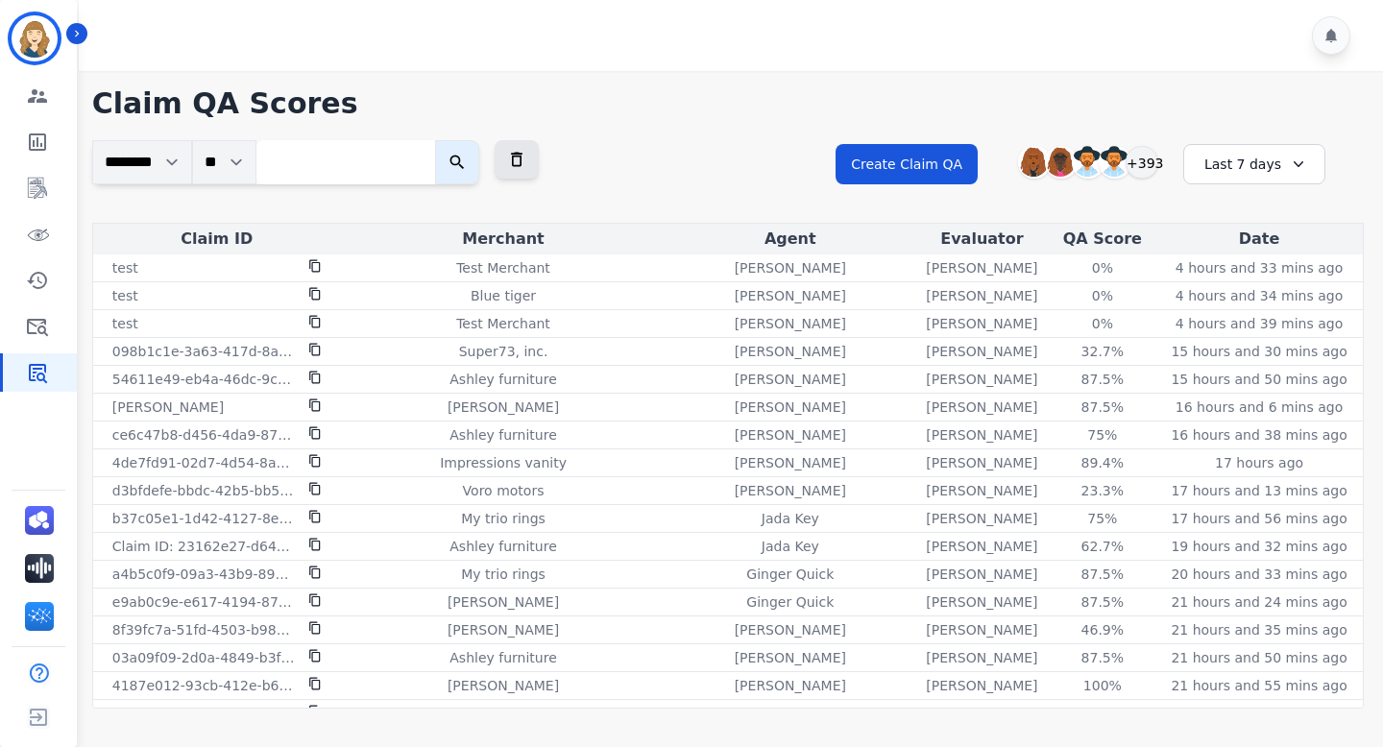
click at [338, 154] on input "search" at bounding box center [345, 162] width 179 height 44
click at [467, 163] on icon "submit" at bounding box center [457, 162] width 19 height 19
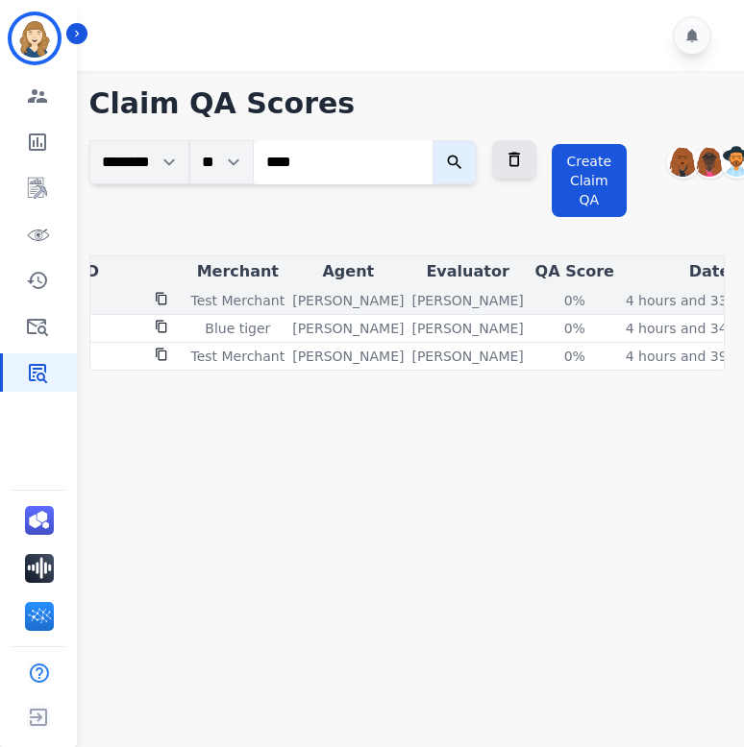
scroll to position [0, 177]
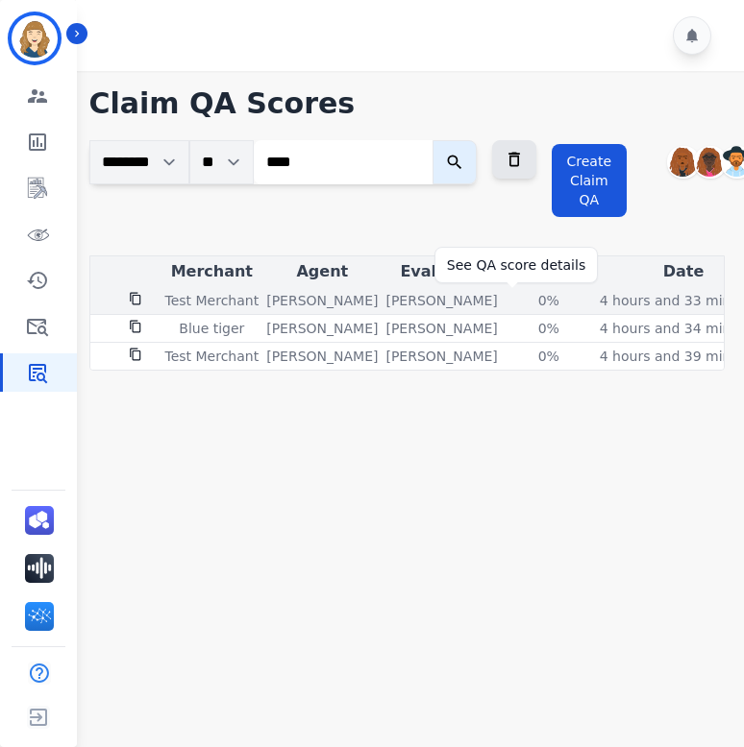
click at [514, 300] on div "0%" at bounding box center [548, 300] width 86 height 19
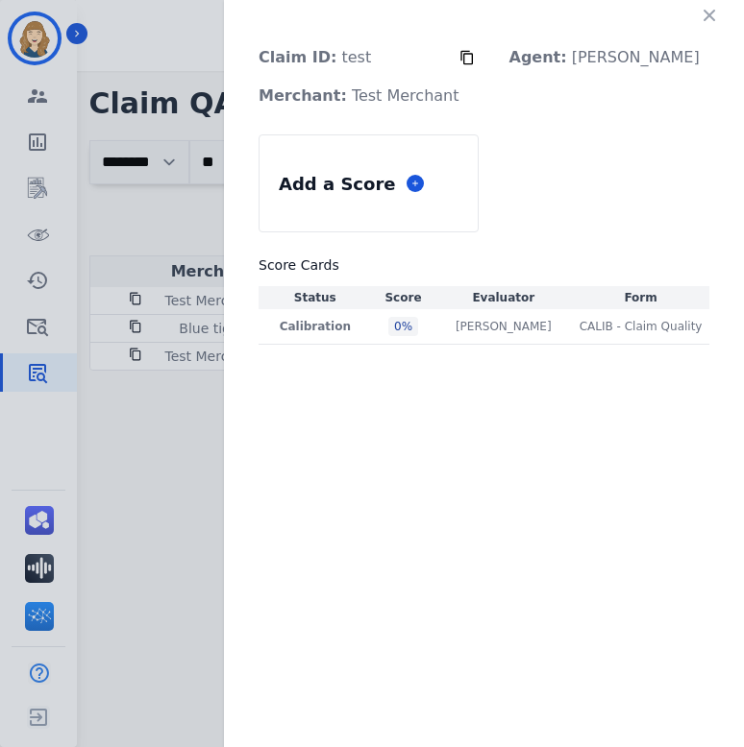
click at [711, 17] on icon "button" at bounding box center [709, 16] width 12 height 12
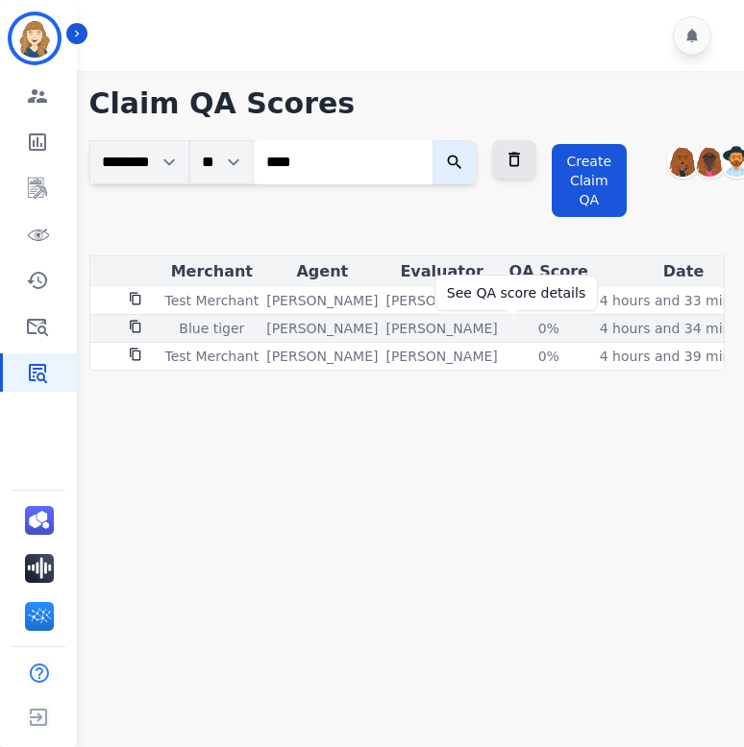
click at [512, 327] on div "0%" at bounding box center [548, 328] width 86 height 19
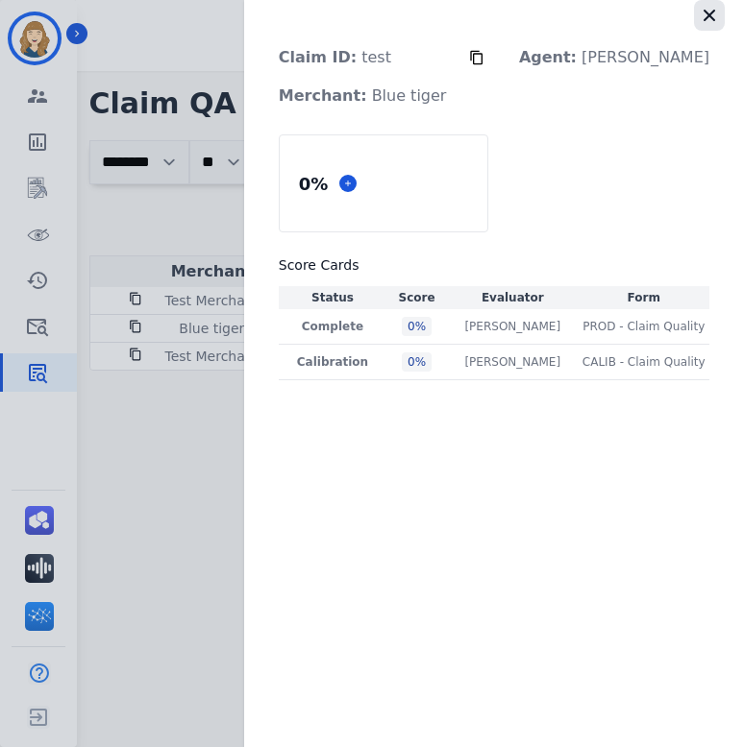
click at [697, 17] on button "button" at bounding box center [709, 15] width 31 height 31
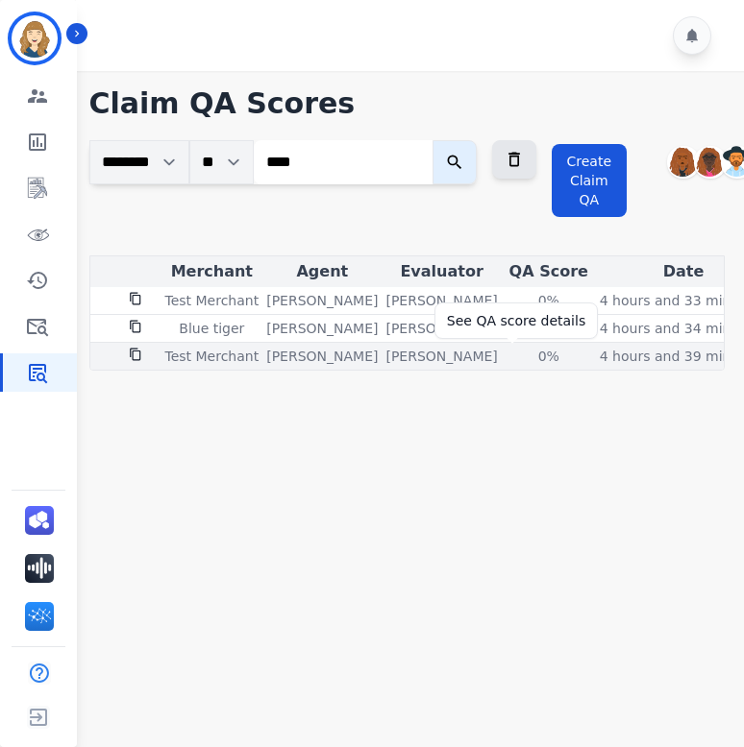
click at [519, 353] on div "0%" at bounding box center [548, 356] width 86 height 19
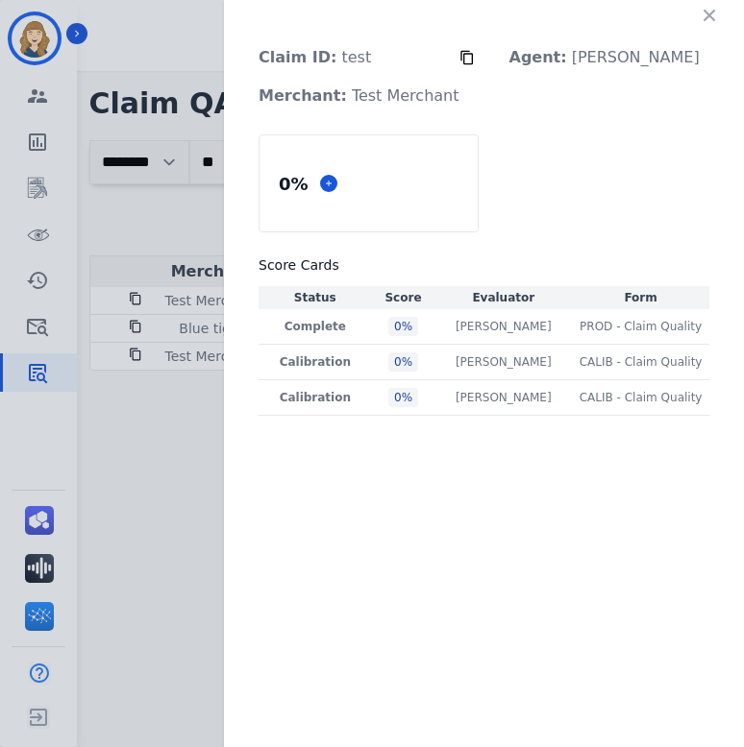
click at [708, 8] on icon "button" at bounding box center [708, 15] width 19 height 19
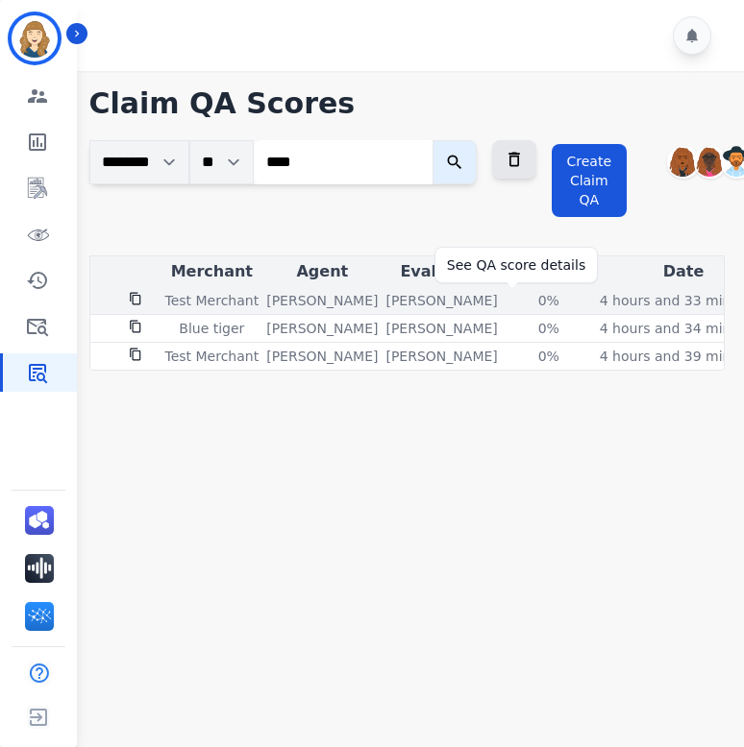
click at [509, 300] on div "0%" at bounding box center [548, 300] width 86 height 19
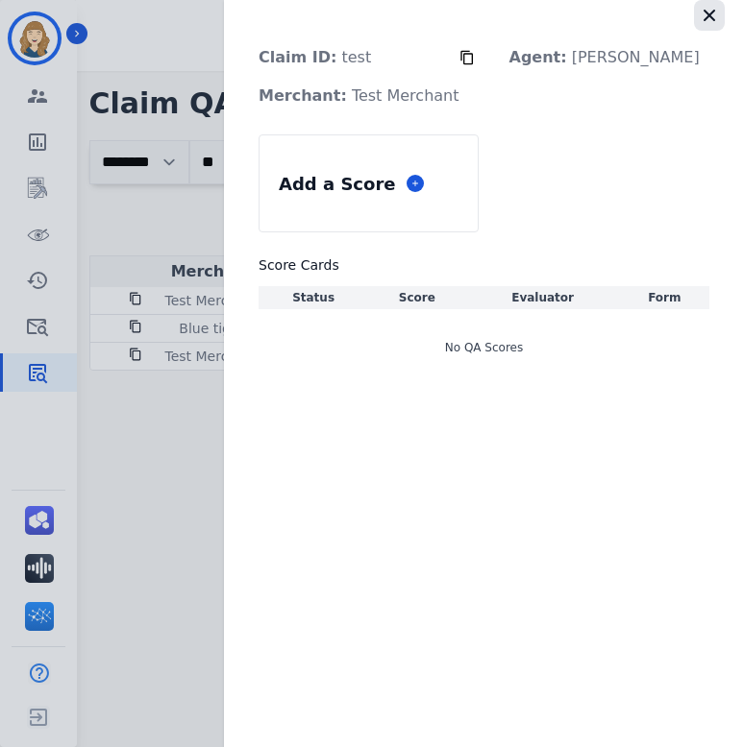
click at [712, 6] on icon "button" at bounding box center [708, 15] width 19 height 19
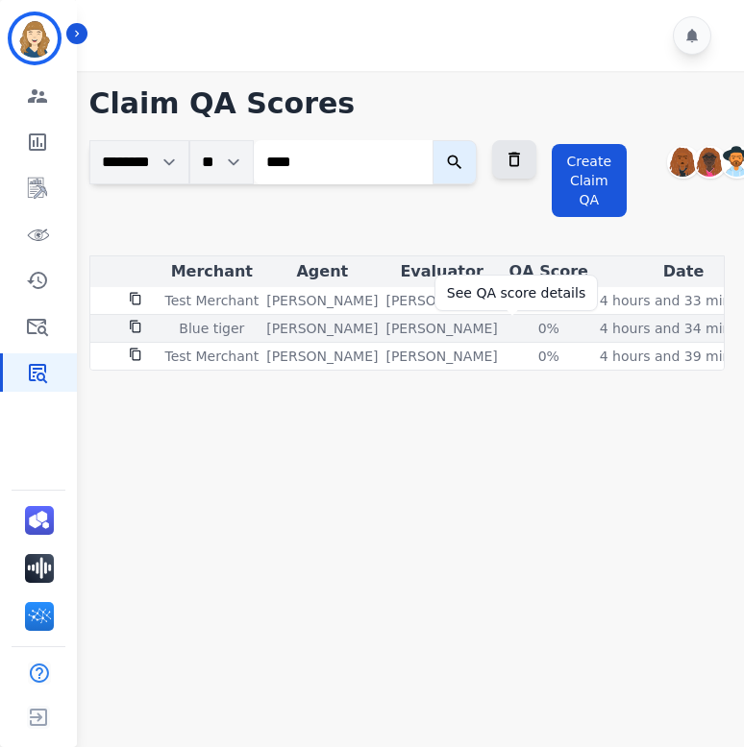
click at [510, 330] on div "0%" at bounding box center [548, 328] width 86 height 19
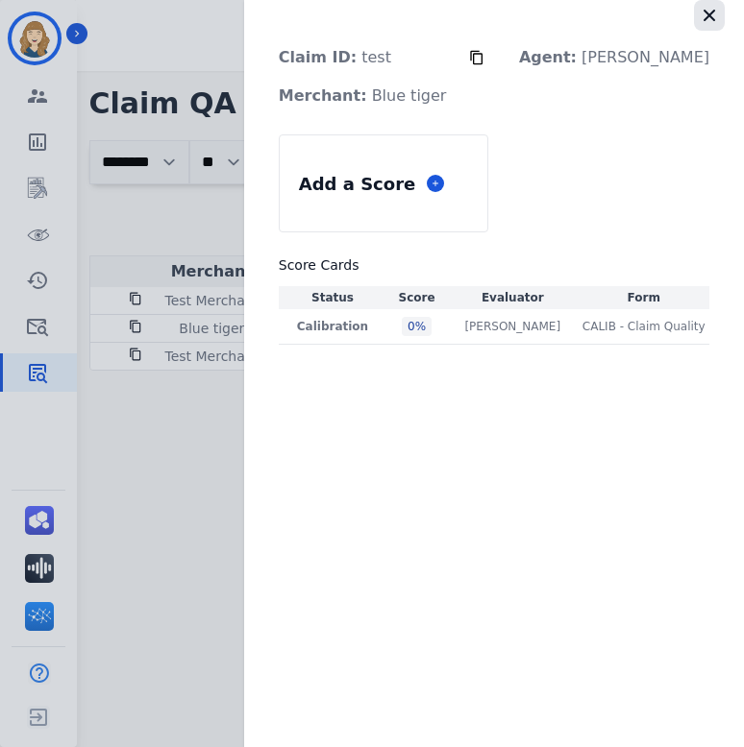
click at [714, 14] on icon "button" at bounding box center [708, 15] width 19 height 19
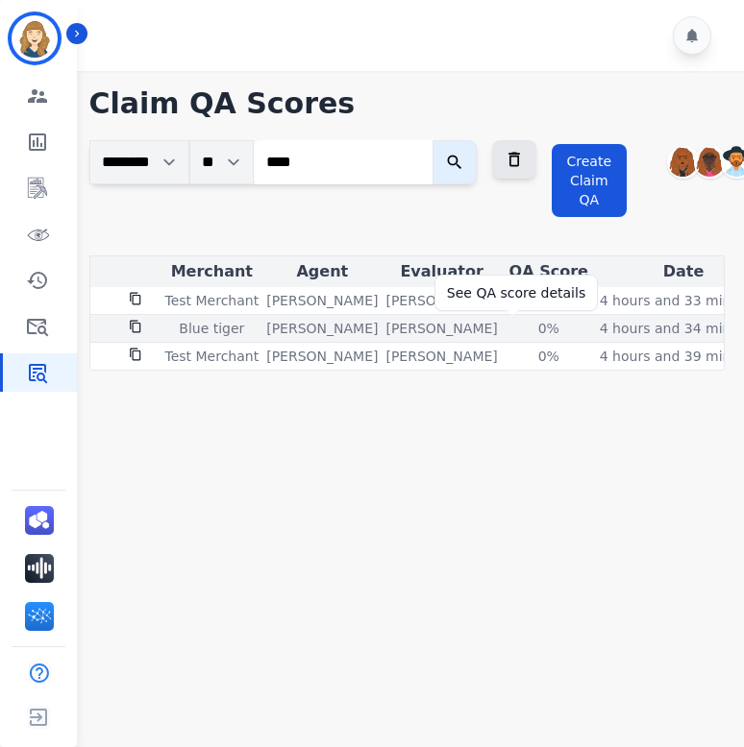
click at [514, 327] on div "0%" at bounding box center [548, 328] width 86 height 19
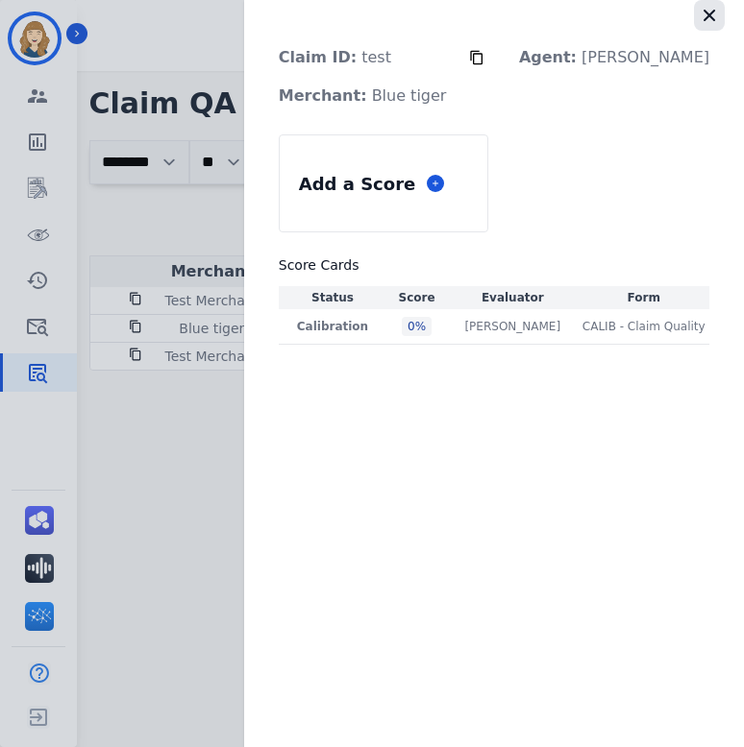
click at [708, 19] on icon "button" at bounding box center [708, 15] width 19 height 19
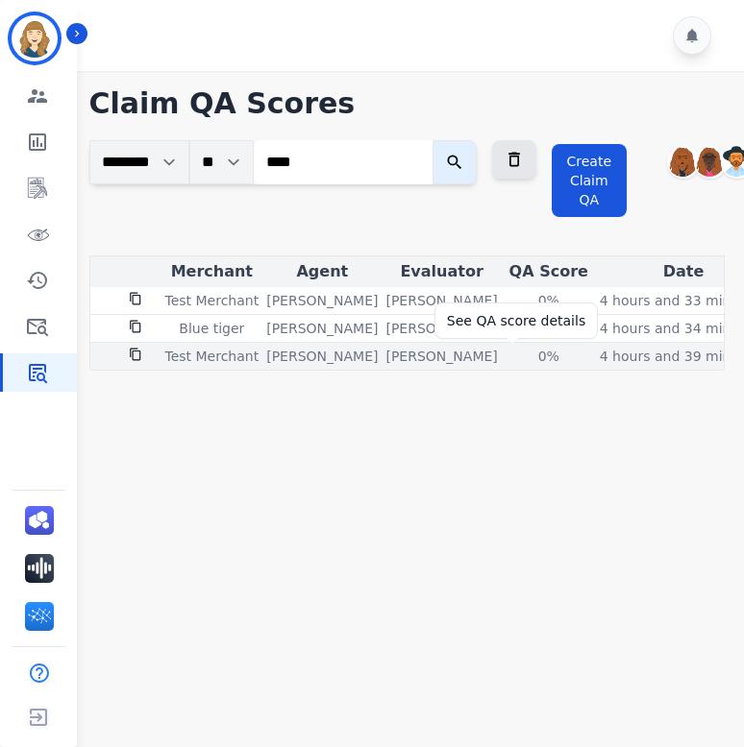
click at [516, 361] on div "0%" at bounding box center [548, 356] width 86 height 19
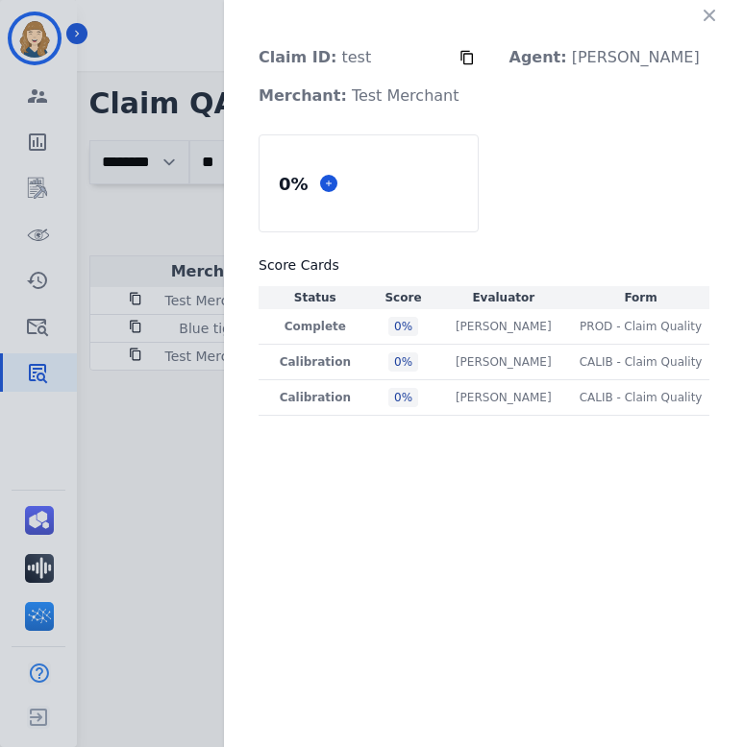
click at [710, 18] on icon "button" at bounding box center [708, 15] width 19 height 19
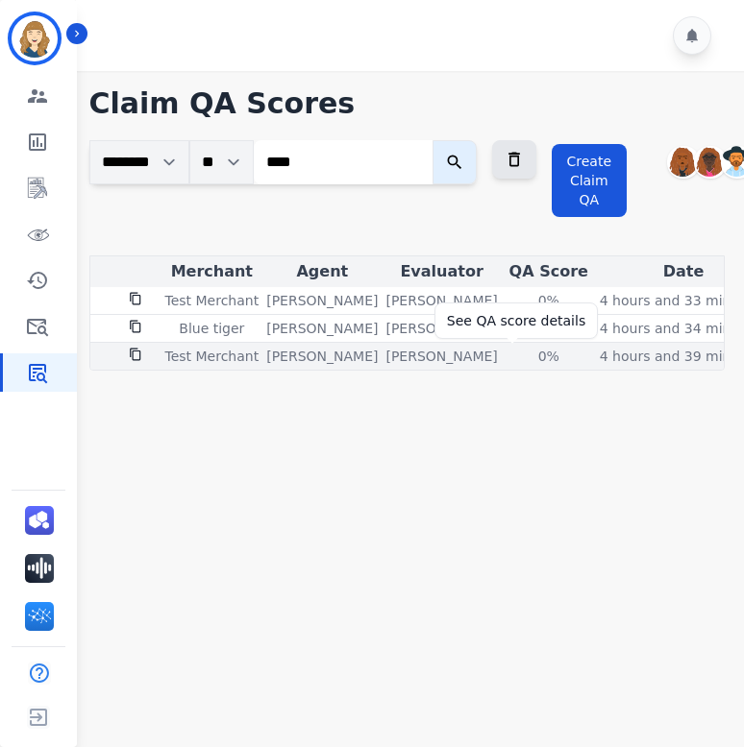
click at [517, 351] on div "0%" at bounding box center [548, 356] width 86 height 19
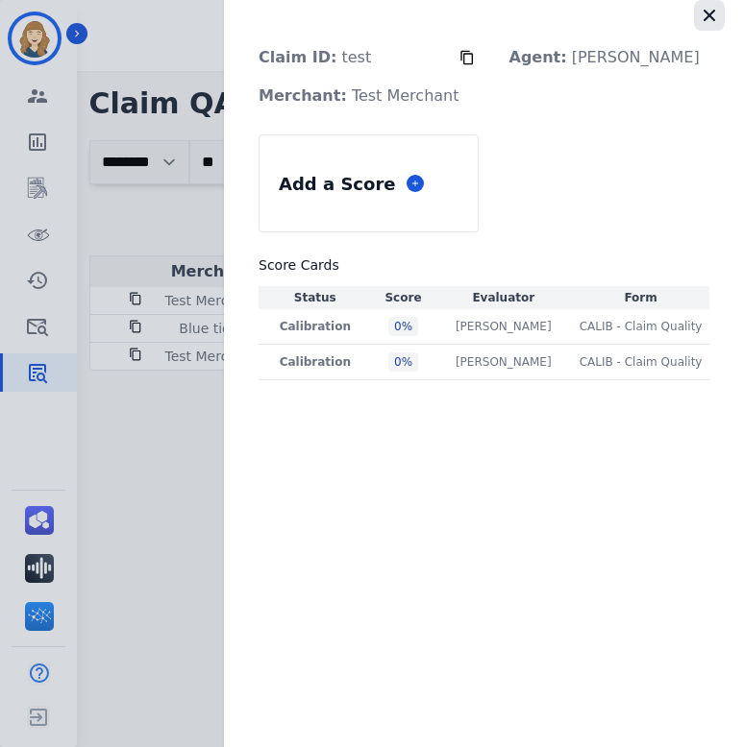
click at [717, 18] on icon "button" at bounding box center [708, 15] width 19 height 19
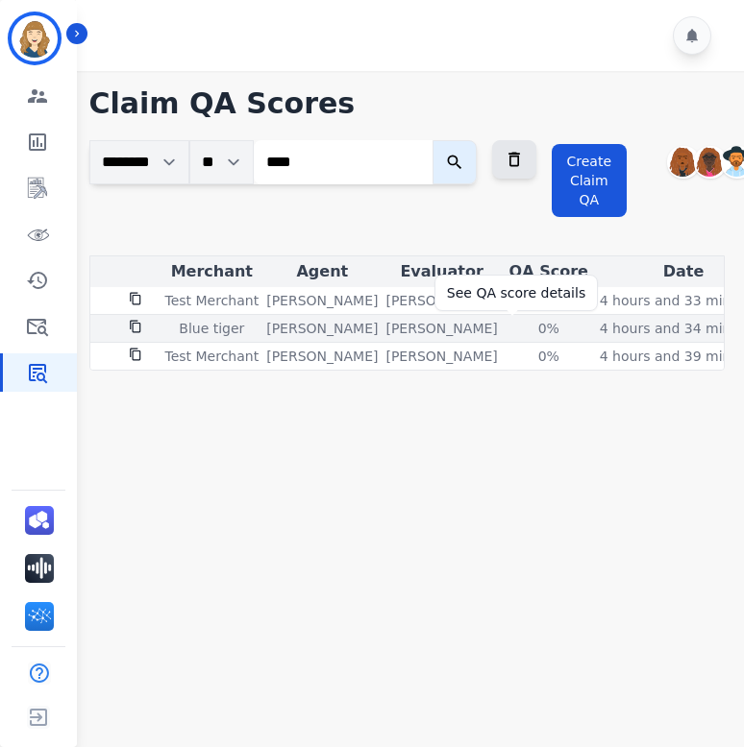
click at [513, 326] on div "0%" at bounding box center [548, 328] width 86 height 19
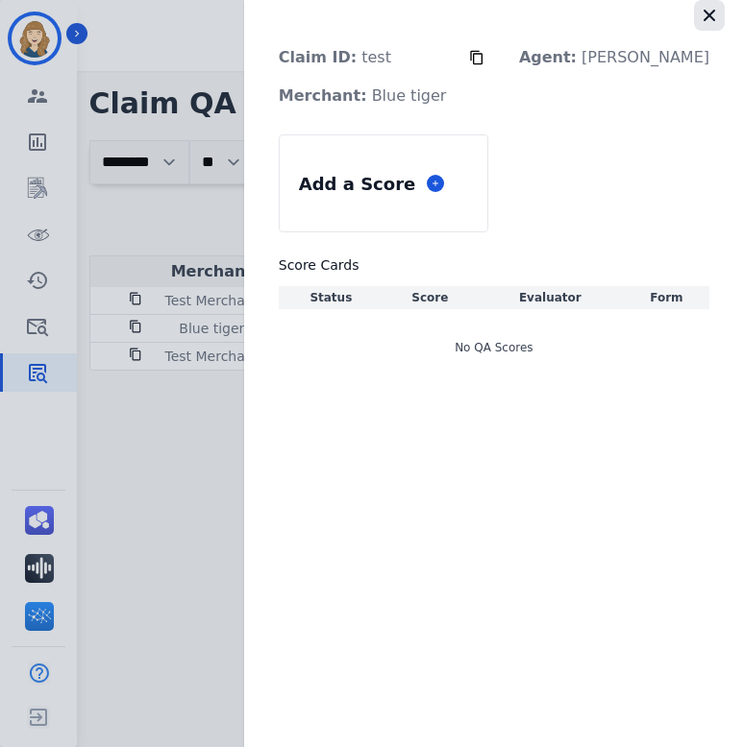
click at [709, 11] on icon "button" at bounding box center [708, 15] width 19 height 19
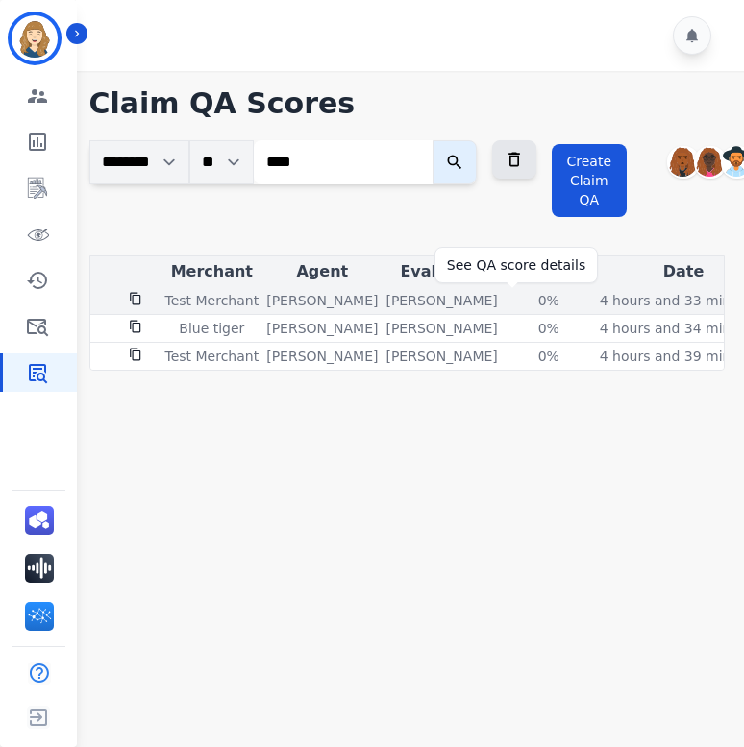
click at [505, 302] on div "0%" at bounding box center [548, 300] width 86 height 19
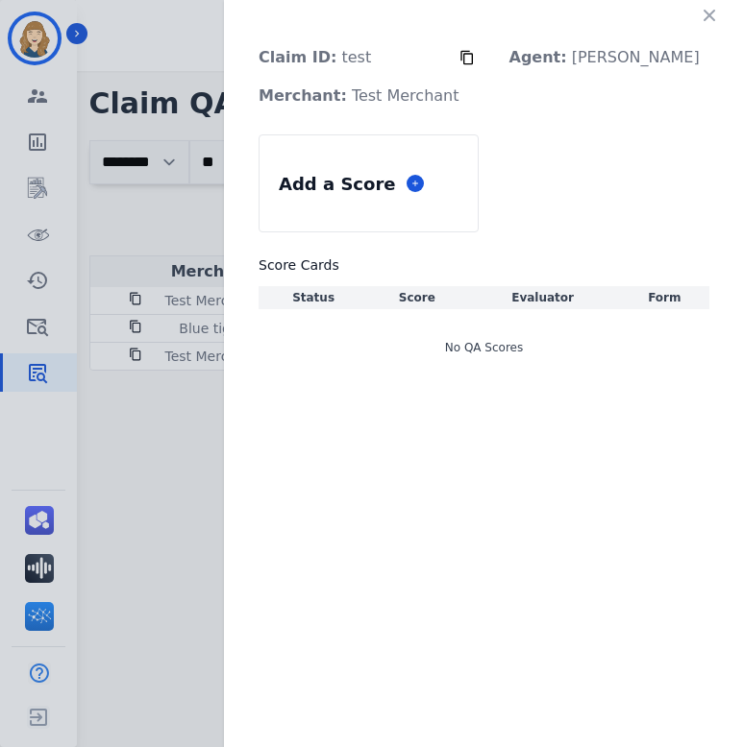
drag, startPoint x: 707, startPoint y: 8, endPoint x: 702, endPoint y: 21, distance: 14.3
click at [708, 9] on icon "button" at bounding box center [708, 15] width 19 height 19
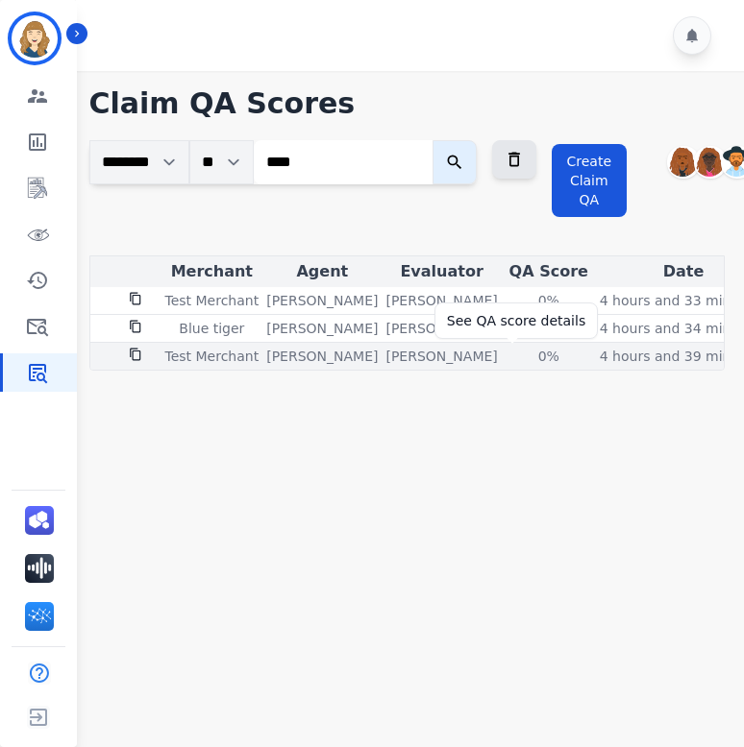
click at [517, 355] on div "0%" at bounding box center [548, 356] width 86 height 19
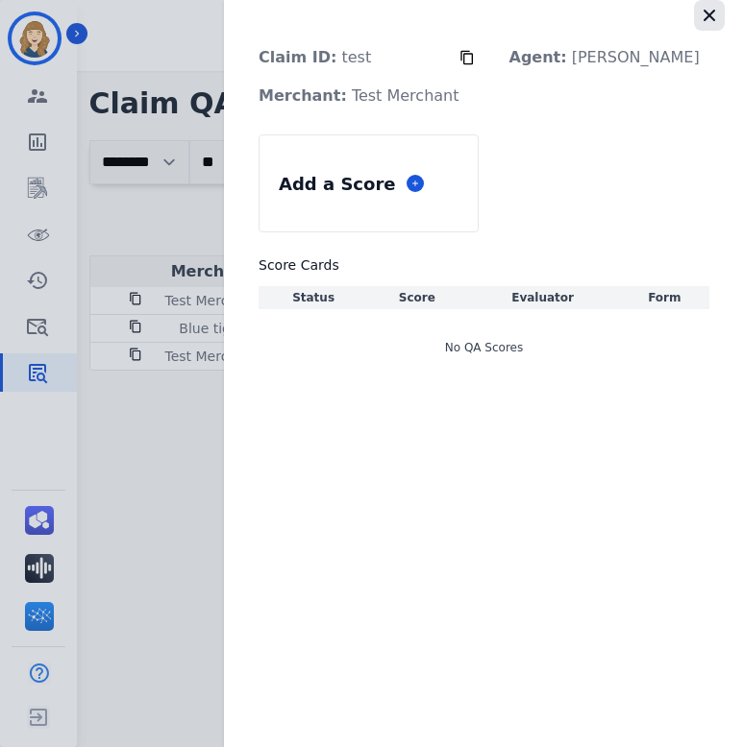
click at [709, 24] on icon "button" at bounding box center [708, 15] width 19 height 19
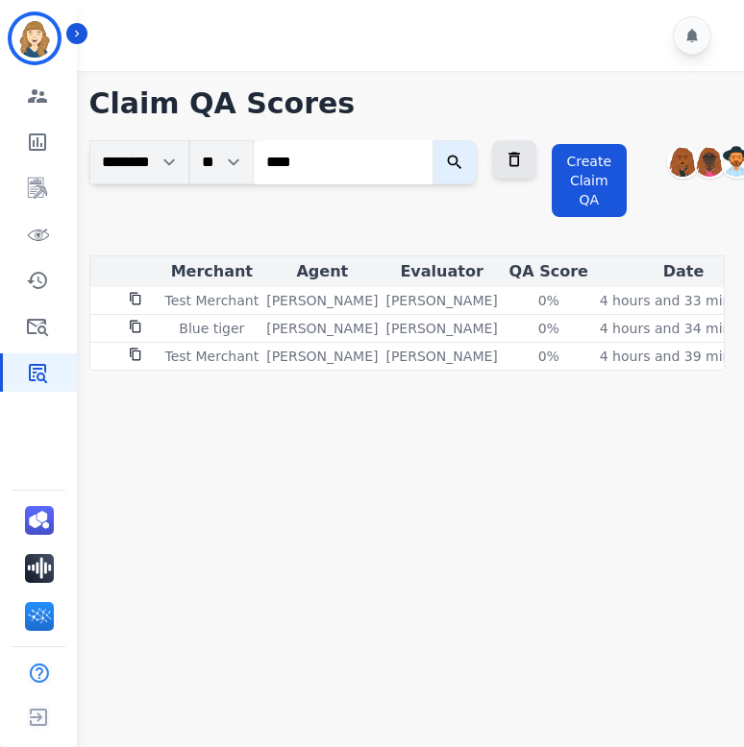
click at [464, 161] on icon "submit" at bounding box center [454, 162] width 19 height 19
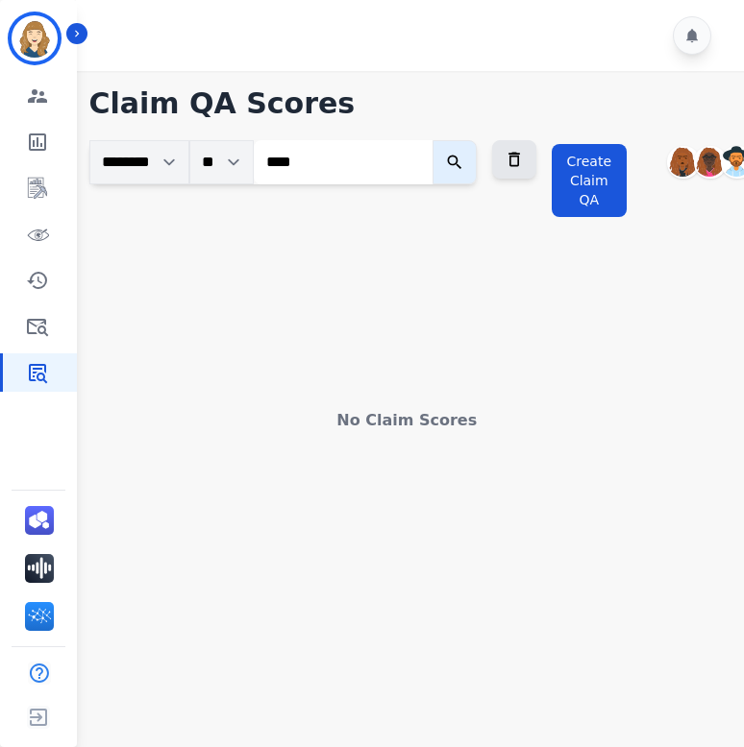
click at [281, 158] on input "****" at bounding box center [343, 162] width 179 height 44
type input "****"
click at [464, 154] on icon "submit" at bounding box center [454, 162] width 19 height 19
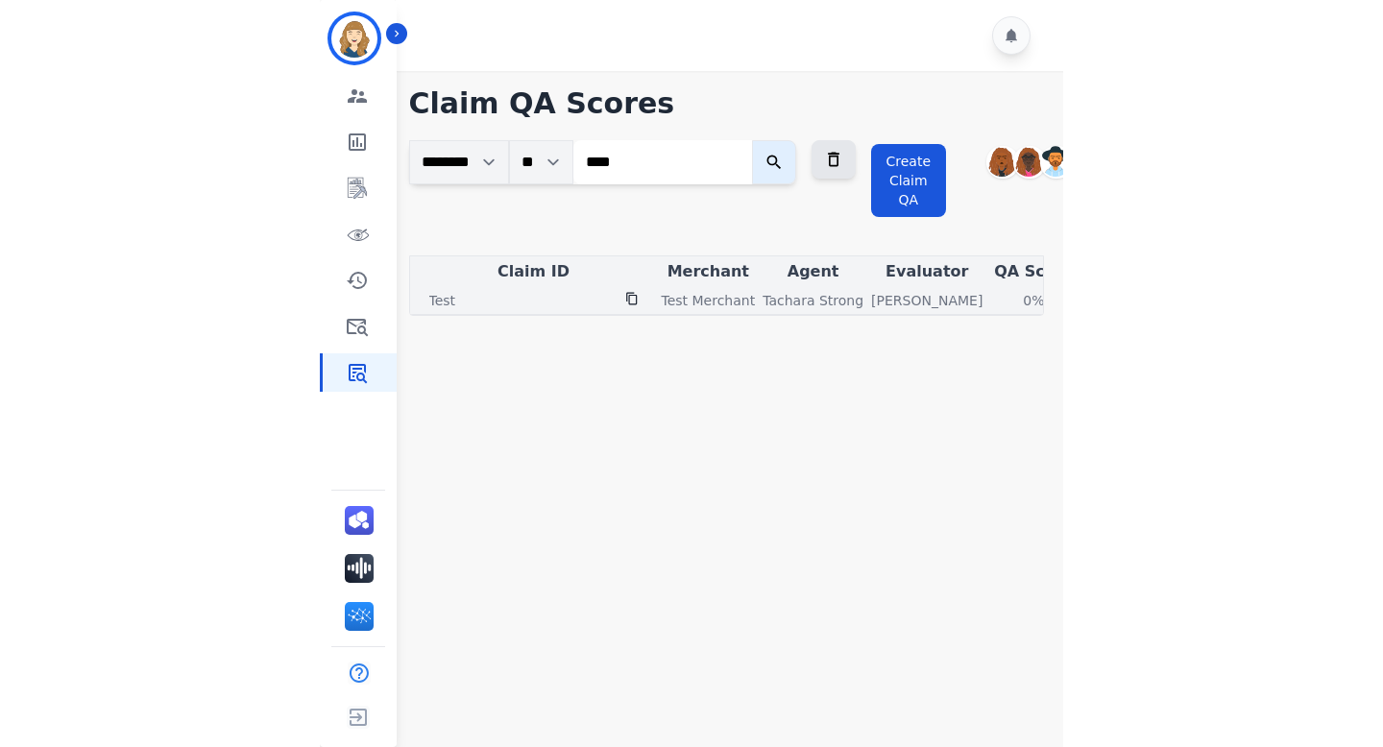
scroll to position [0, 88]
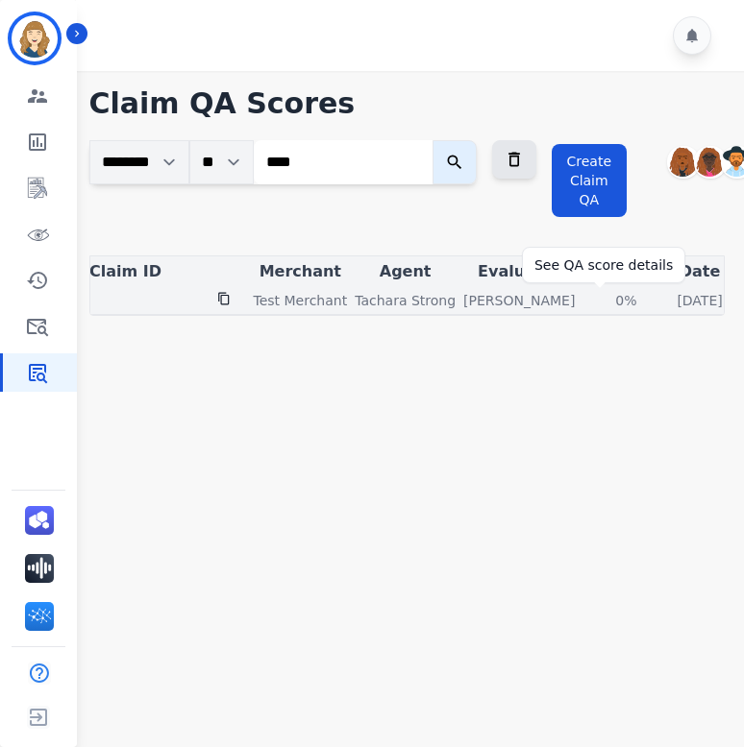
click at [604, 299] on div "0%" at bounding box center [625, 300] width 86 height 19
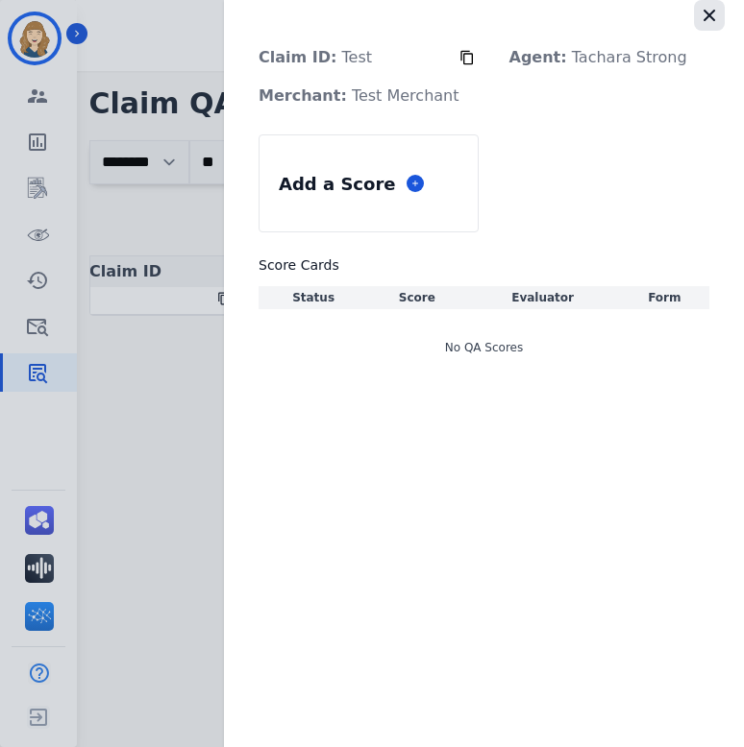
click at [713, 11] on icon "button" at bounding box center [709, 16] width 12 height 12
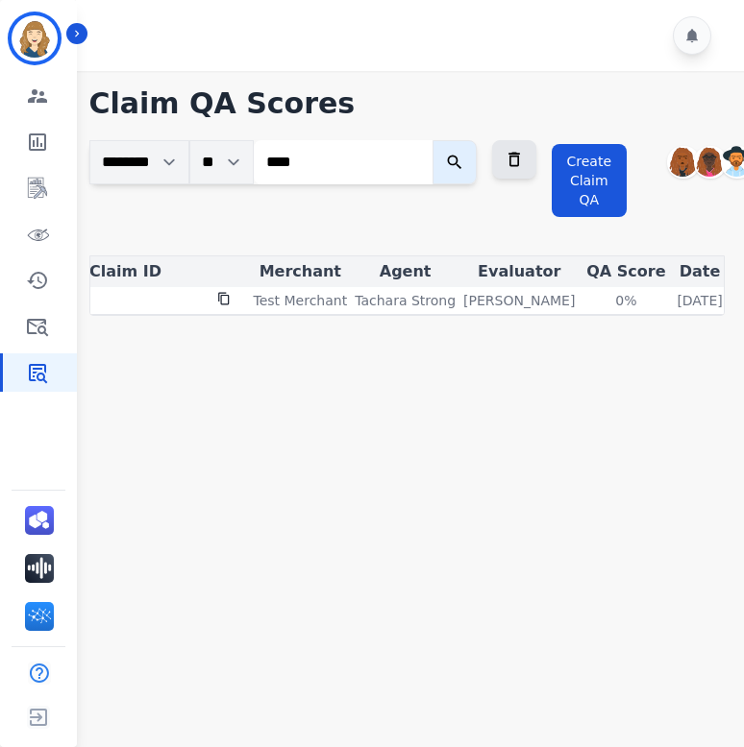
click at [464, 158] on icon "submit" at bounding box center [454, 162] width 19 height 19
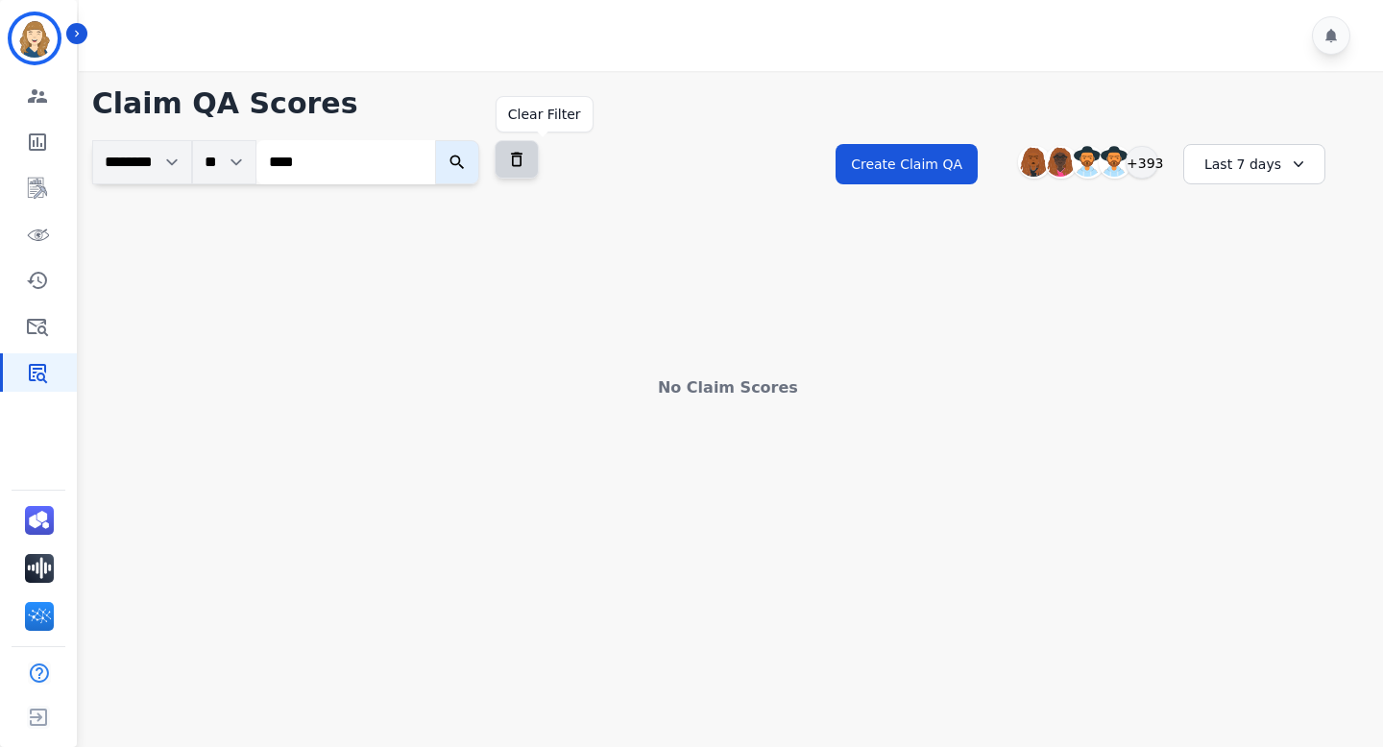
click at [526, 160] on icon at bounding box center [516, 159] width 19 height 19
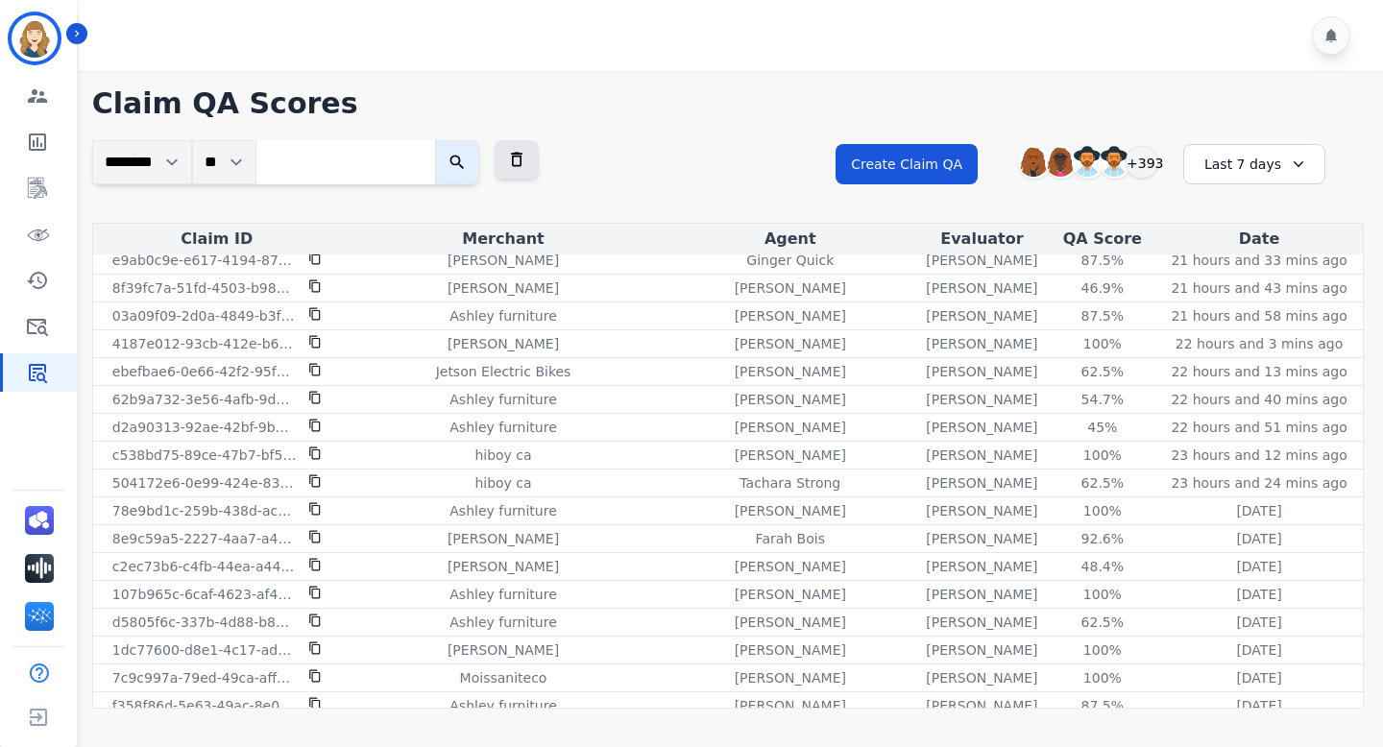
scroll to position [0, 0]
